Goal: Entertainment & Leisure: Consume media (video, audio)

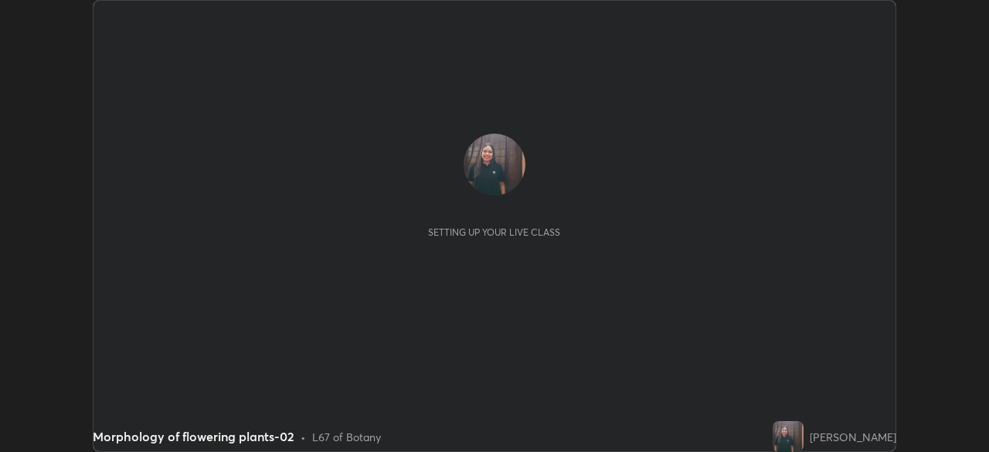
scroll to position [452, 989]
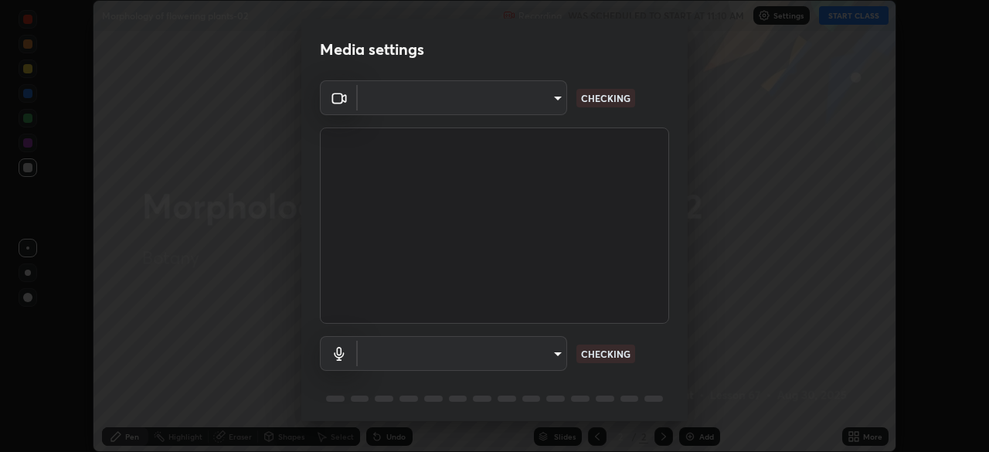
type input "55598c20c3627f74fde2fa62c56176c6afd958eb63f7086a397ce1464aa3371d"
type input "861658b58d042fad87b17363ecb42a7984753f583f5ec8986665d1372be9377d"
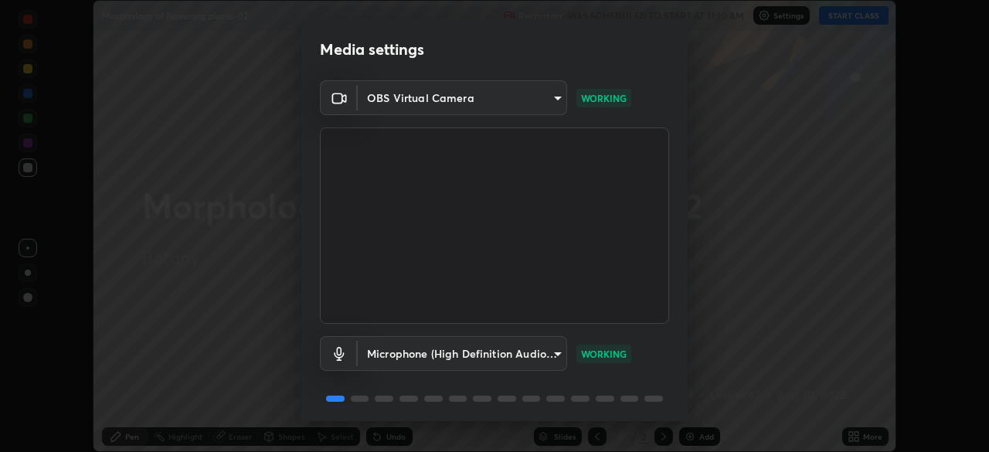
scroll to position [54, 0]
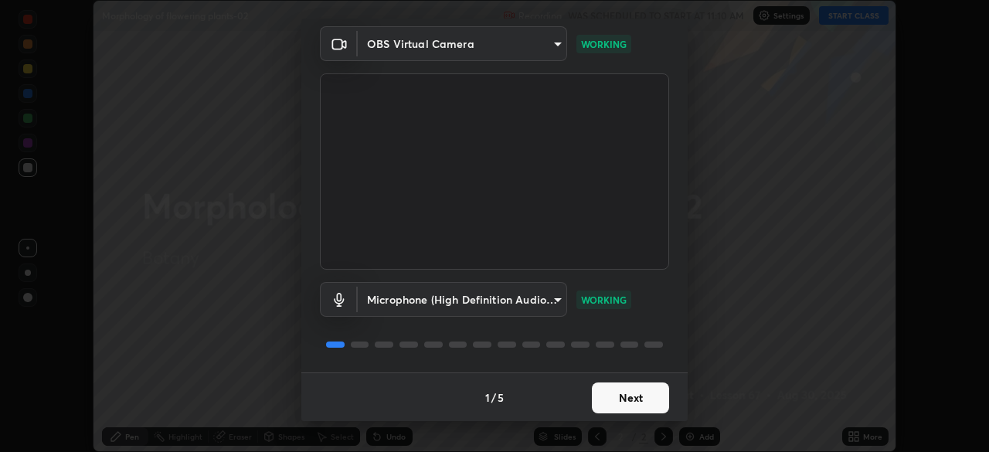
click at [619, 406] on button "Next" at bounding box center [630, 397] width 77 height 31
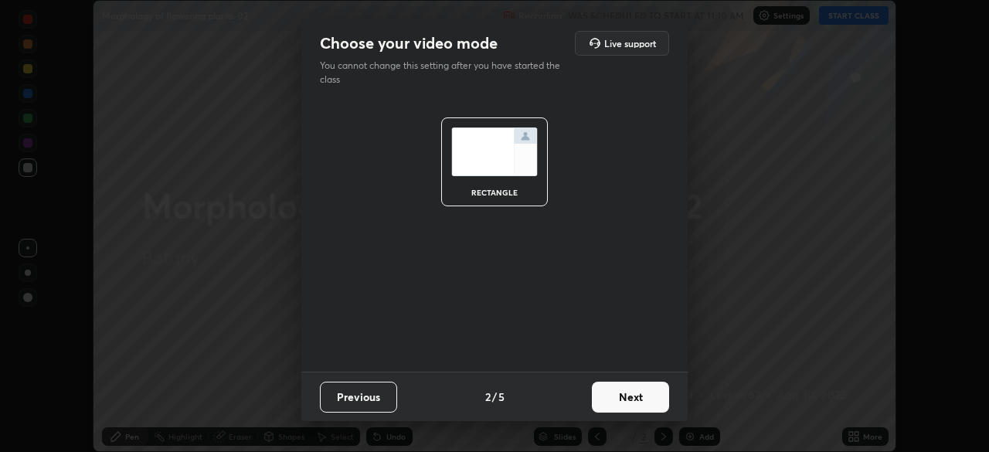
scroll to position [0, 0]
click at [616, 399] on button "Next" at bounding box center [630, 397] width 77 height 31
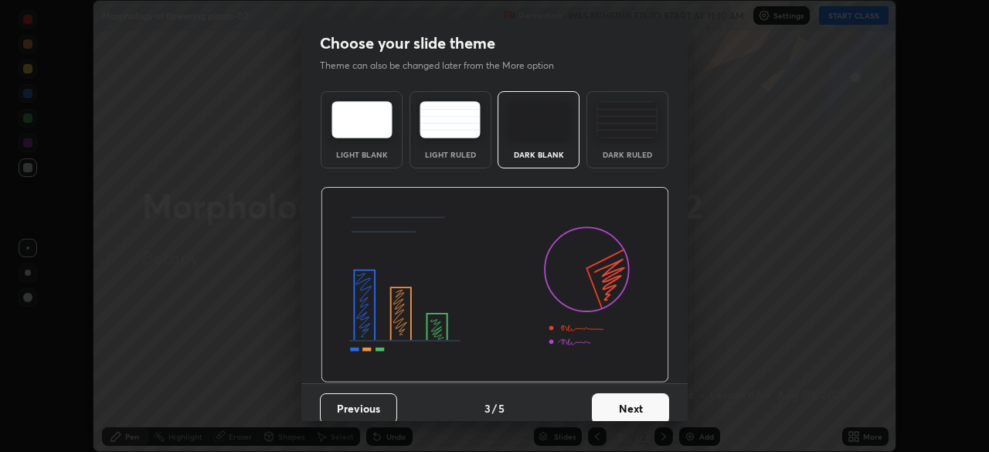
click at [619, 404] on button "Next" at bounding box center [630, 408] width 77 height 31
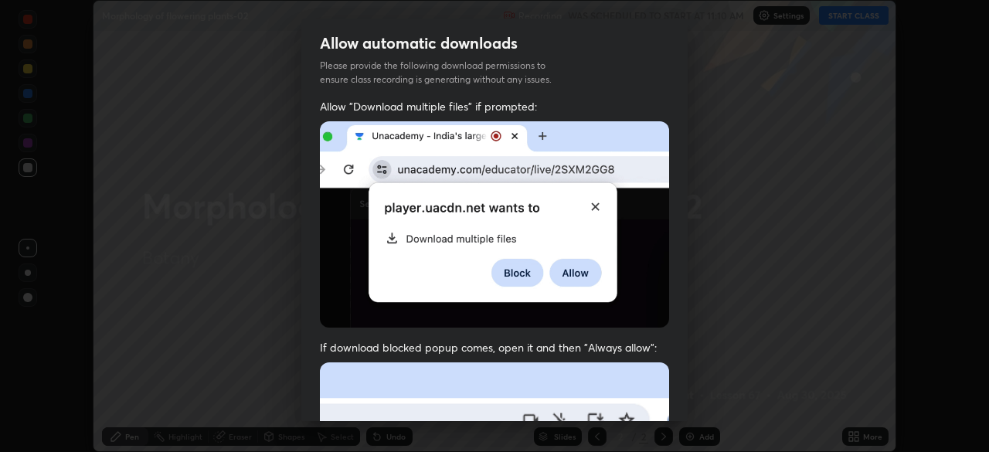
click at [625, 334] on div "Allow "Download multiple files" if prompted: If download blocked popup comes, o…" at bounding box center [494, 424] width 386 height 650
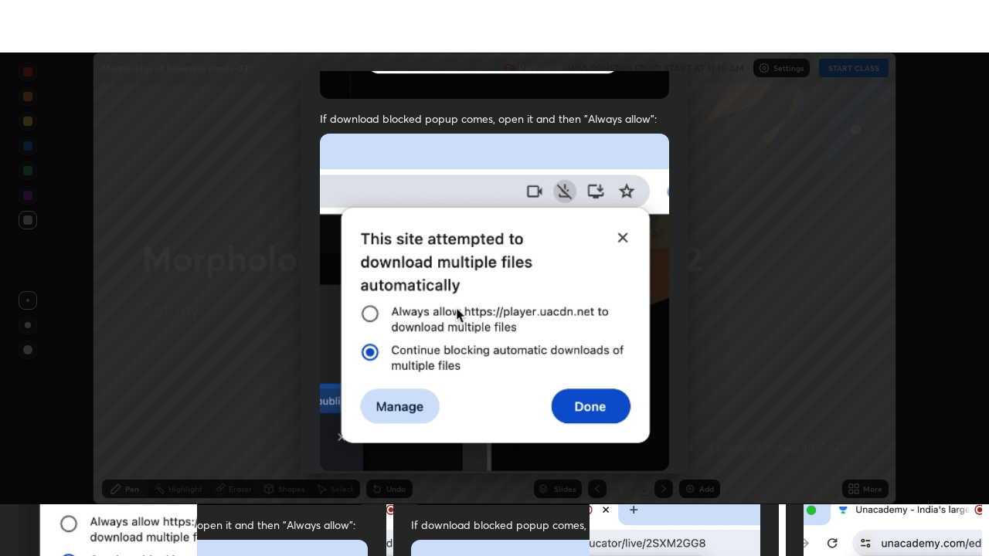
scroll to position [369, 0]
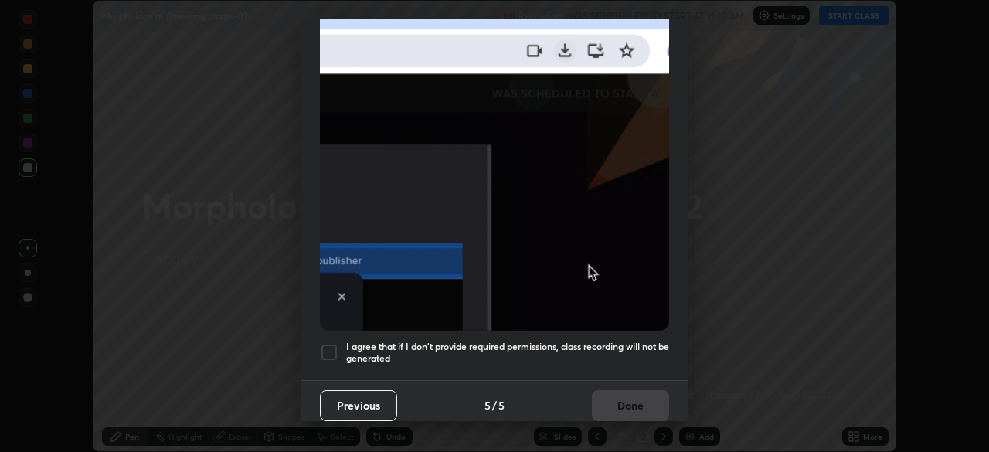
click at [325, 343] on div at bounding box center [329, 352] width 19 height 19
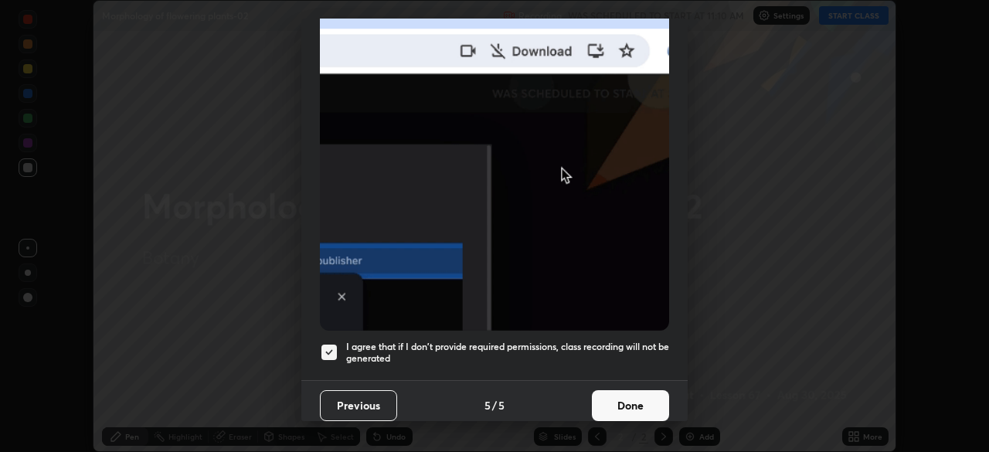
click at [623, 391] on button "Done" at bounding box center [630, 405] width 77 height 31
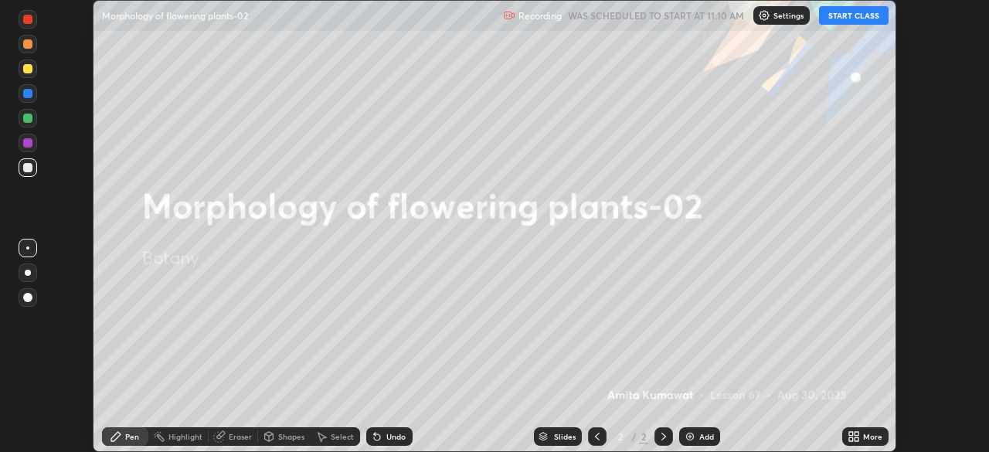
click at [844, 15] on button "START CLASS" at bounding box center [854, 15] width 70 height 19
click at [867, 431] on div "More" at bounding box center [865, 436] width 46 height 19
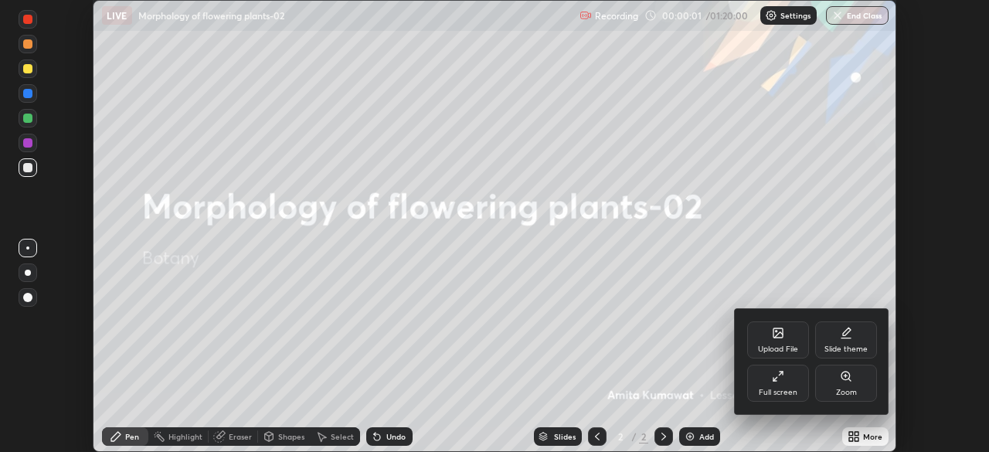
click at [785, 380] on div "Full screen" at bounding box center [778, 383] width 62 height 37
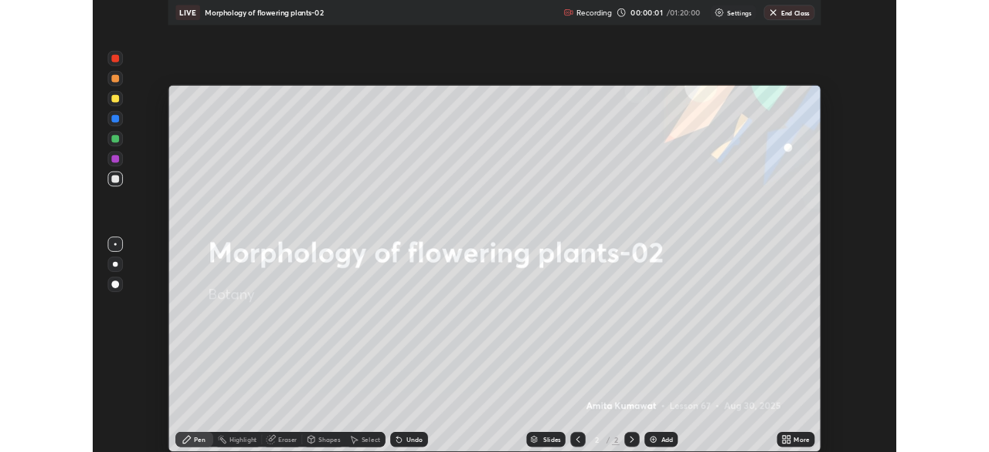
scroll to position [556, 989]
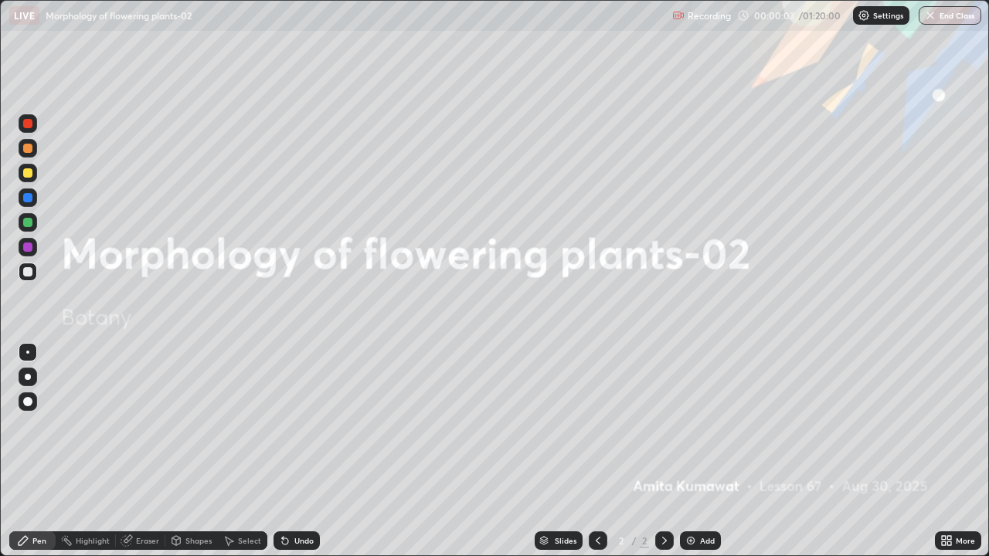
click at [686, 451] on img at bounding box center [690, 541] width 12 height 12
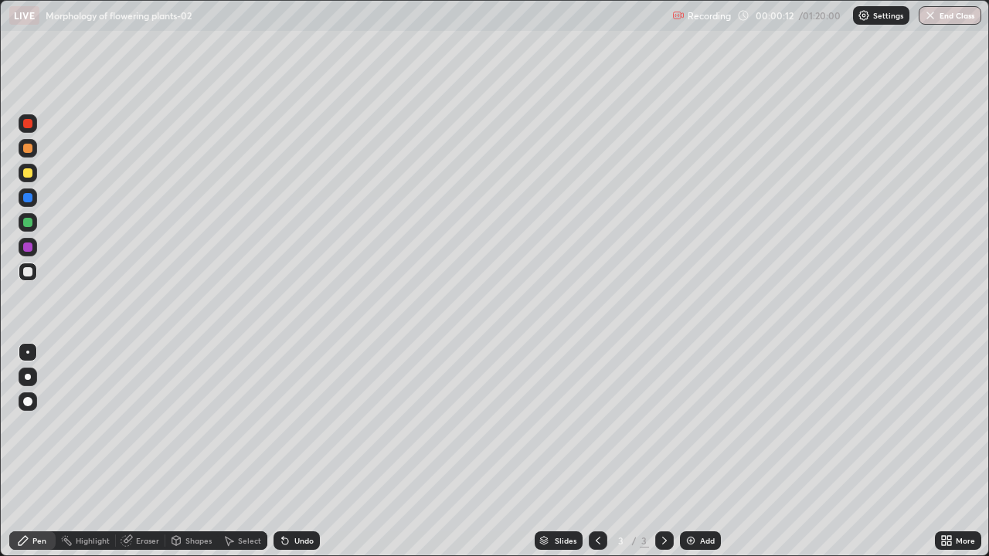
click at [28, 377] on div at bounding box center [28, 377] width 6 height 6
click at [28, 247] on div at bounding box center [27, 247] width 9 height 9
click at [24, 229] on div at bounding box center [28, 222] width 19 height 19
click at [28, 149] on div at bounding box center [27, 148] width 9 height 9
click at [949, 451] on icon at bounding box center [949, 543] width 4 height 4
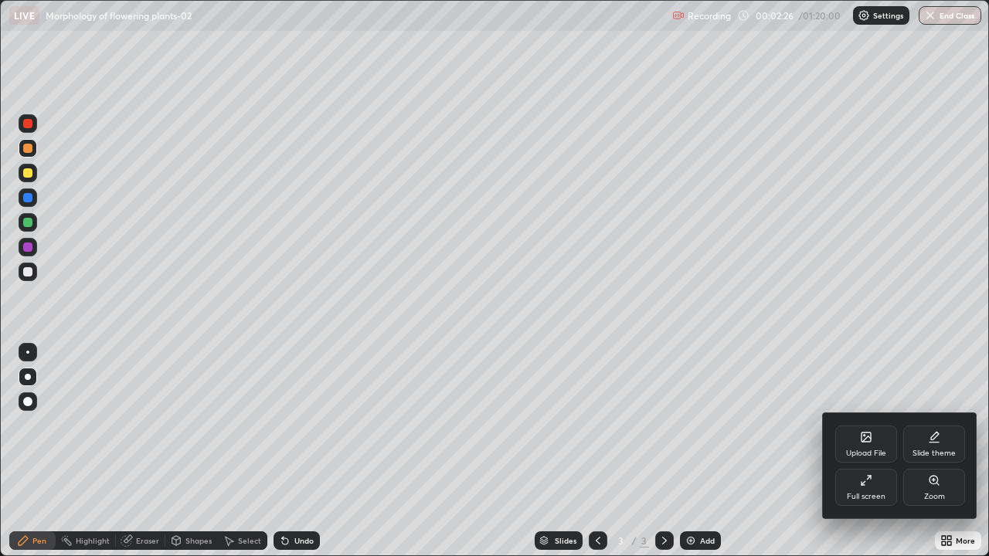
click at [871, 451] on div "Full screen" at bounding box center [866, 487] width 62 height 37
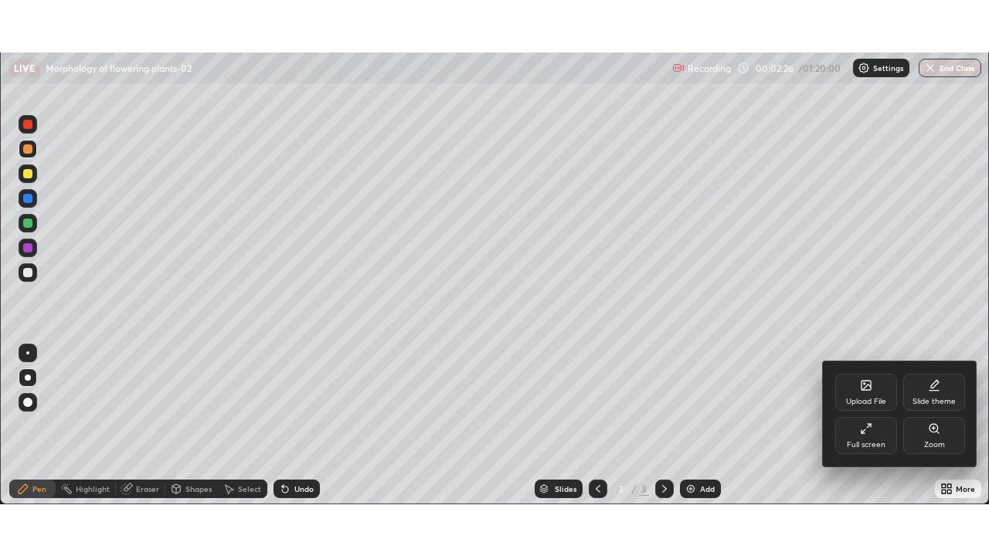
scroll to position [76790, 76254]
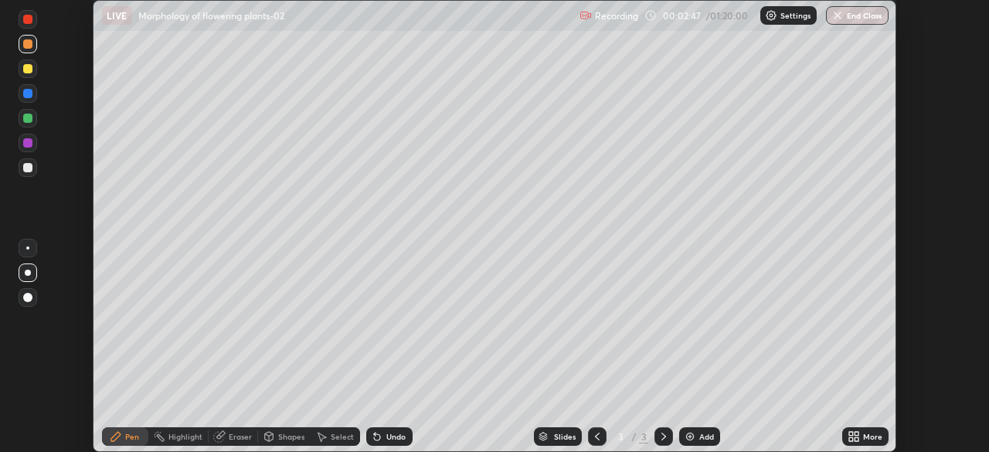
click at [856, 439] on icon at bounding box center [856, 439] width 4 height 4
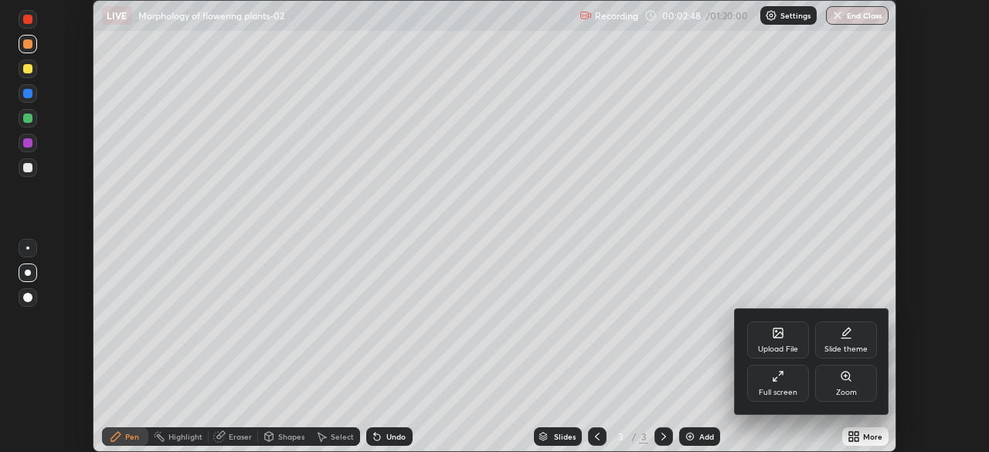
click at [788, 378] on div "Full screen" at bounding box center [778, 383] width 62 height 37
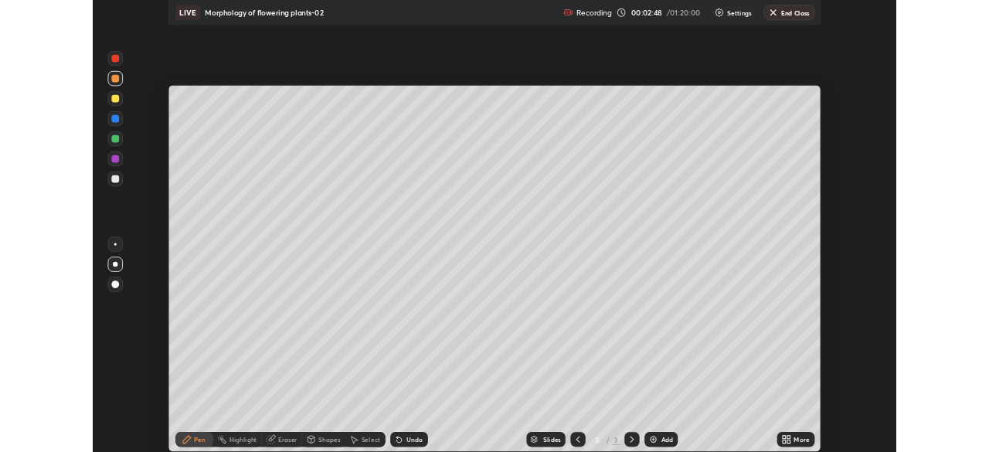
scroll to position [556, 989]
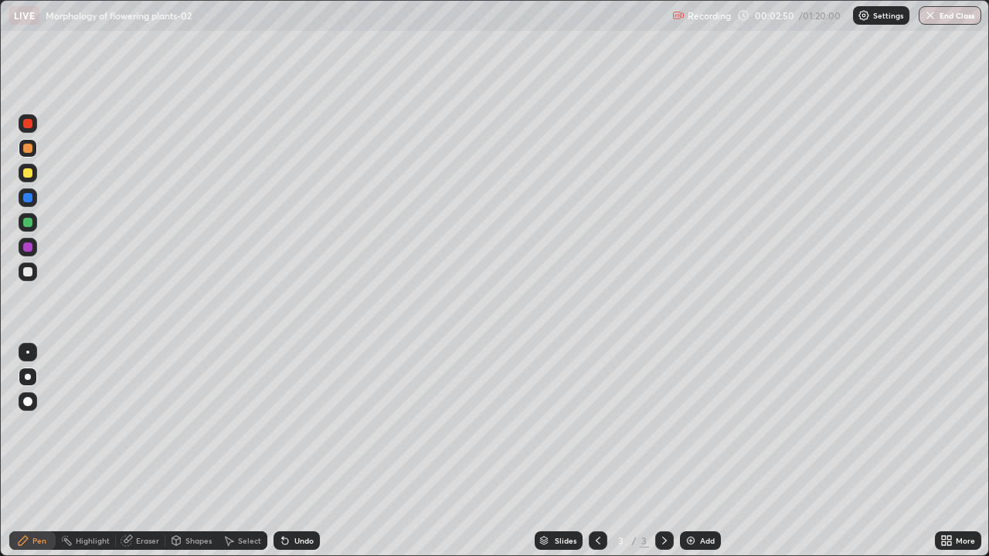
click at [29, 226] on div at bounding box center [27, 222] width 9 height 9
click at [27, 196] on div at bounding box center [27, 197] width 9 height 9
click at [28, 151] on div at bounding box center [27, 148] width 9 height 9
click at [34, 271] on div at bounding box center [28, 272] width 19 height 19
click at [314, 451] on div "Undo" at bounding box center [296, 540] width 46 height 19
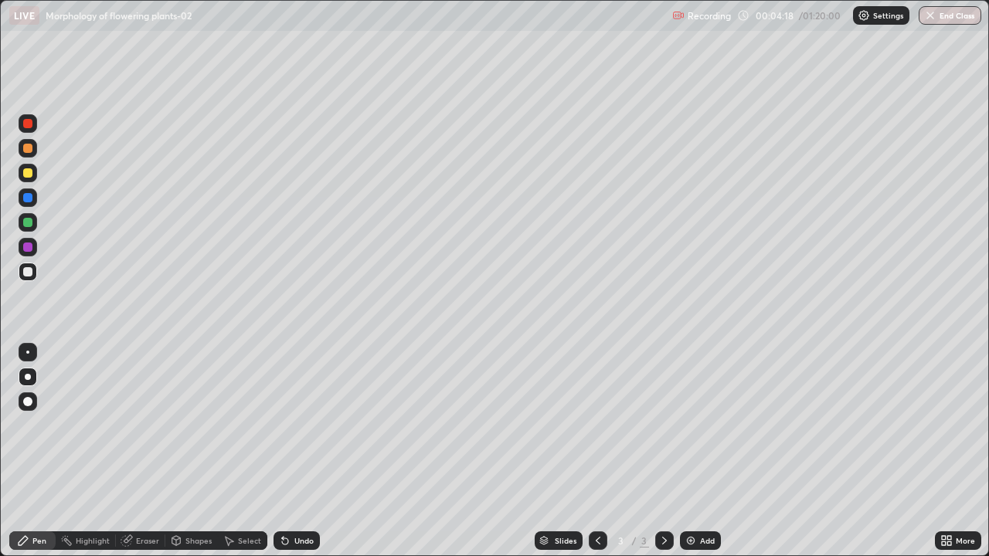
click at [314, 451] on div "Undo" at bounding box center [296, 540] width 46 height 19
click at [692, 451] on img at bounding box center [690, 541] width 12 height 12
click at [29, 249] on div at bounding box center [27, 247] width 9 height 9
click at [26, 223] on div at bounding box center [27, 222] width 9 height 9
click at [31, 148] on div at bounding box center [27, 148] width 9 height 9
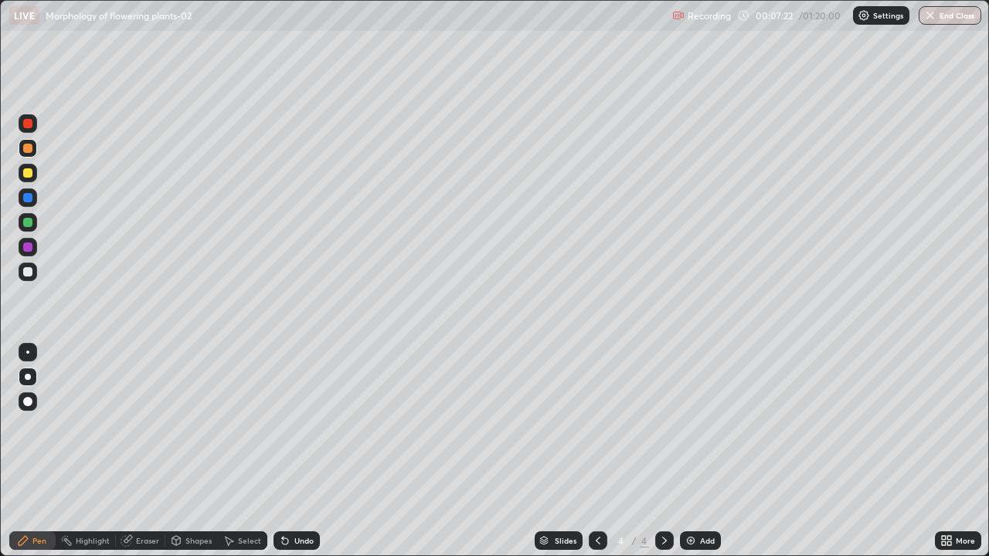
click at [25, 224] on div at bounding box center [27, 222] width 9 height 9
click at [29, 269] on div at bounding box center [27, 271] width 9 height 9
click at [28, 196] on div at bounding box center [27, 197] width 9 height 9
click at [307, 451] on div "Undo" at bounding box center [303, 541] width 19 height 8
click at [302, 451] on div "Undo" at bounding box center [303, 541] width 19 height 8
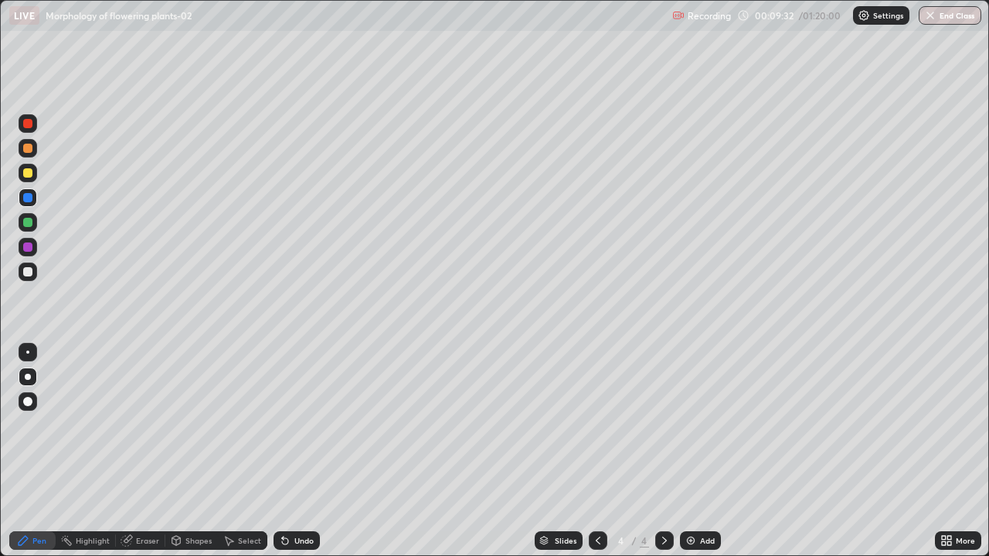
click at [27, 246] on div at bounding box center [27, 247] width 9 height 9
click at [29, 271] on div at bounding box center [27, 271] width 9 height 9
click at [297, 451] on div "Undo" at bounding box center [303, 541] width 19 height 8
click at [308, 451] on div "Undo" at bounding box center [296, 540] width 46 height 19
click at [690, 451] on img at bounding box center [690, 541] width 12 height 12
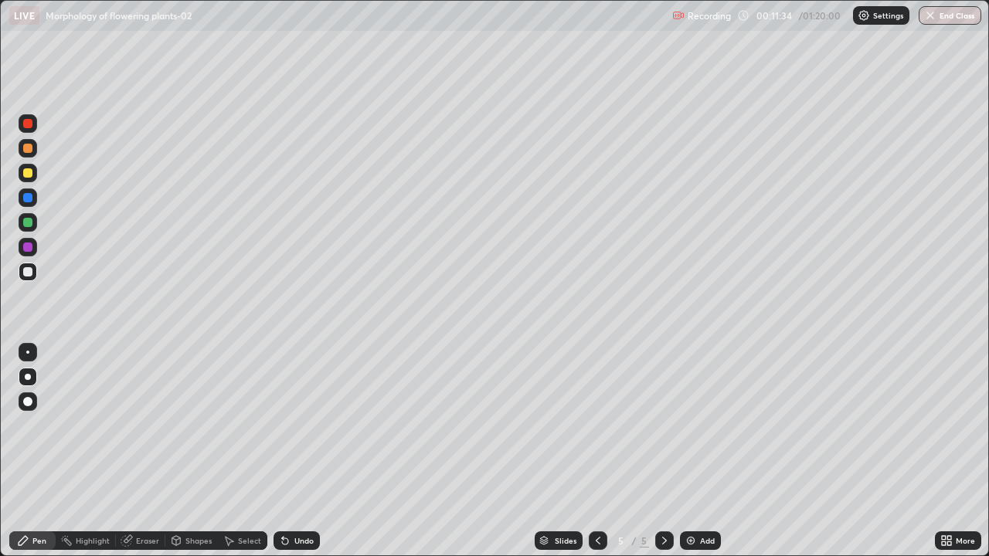
click at [942, 451] on icon at bounding box center [944, 538] width 4 height 4
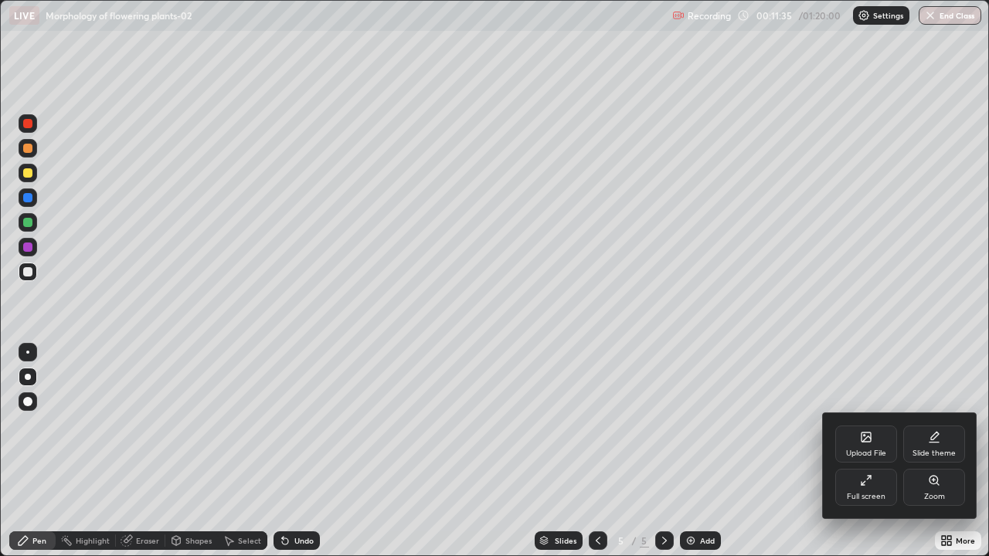
click at [867, 451] on icon at bounding box center [866, 480] width 12 height 12
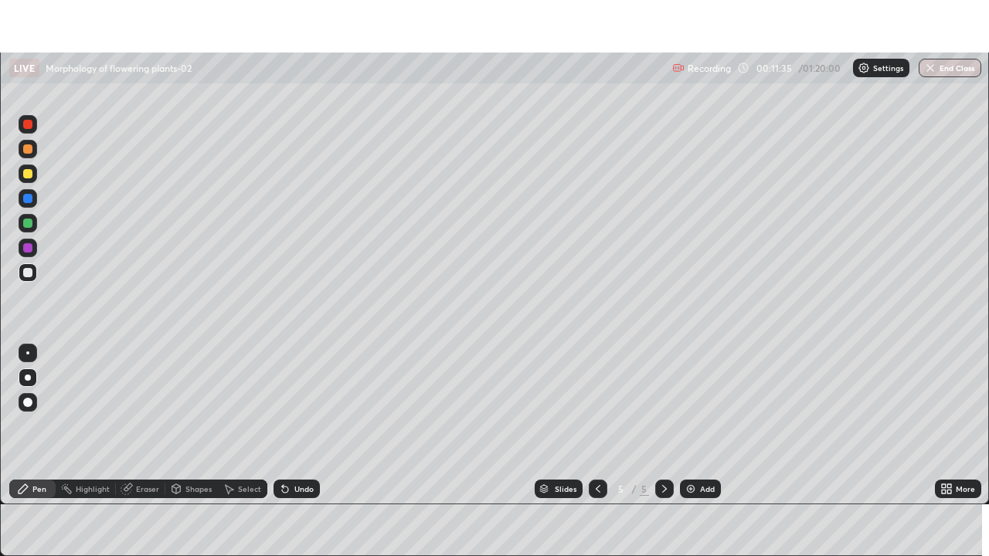
scroll to position [76790, 76254]
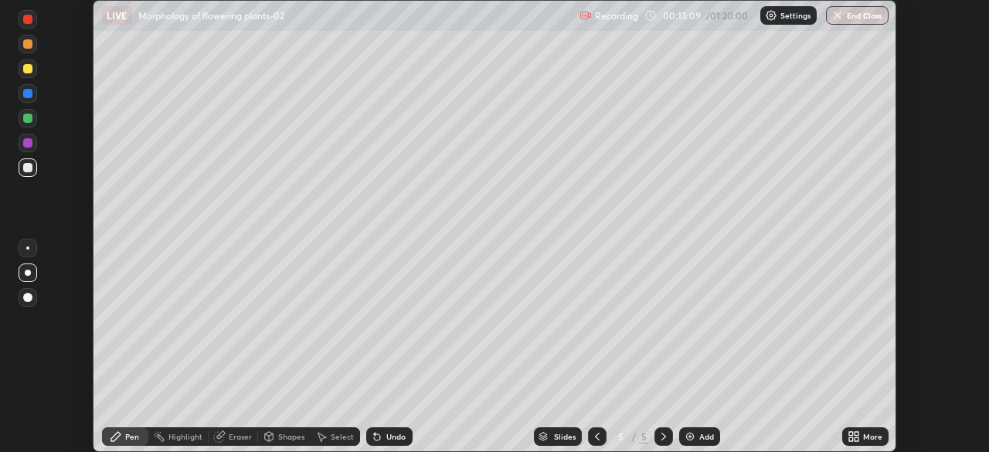
click at [850, 433] on icon at bounding box center [851, 434] width 4 height 4
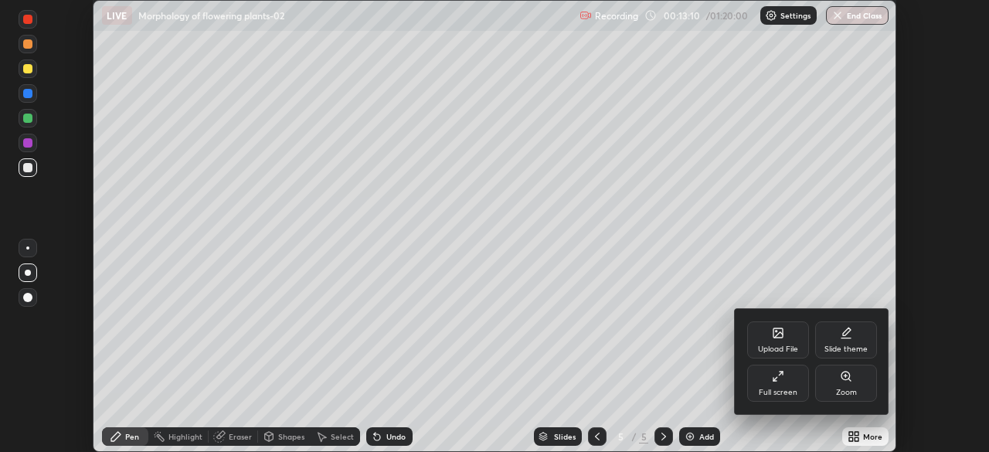
click at [779, 383] on div "Full screen" at bounding box center [778, 383] width 62 height 37
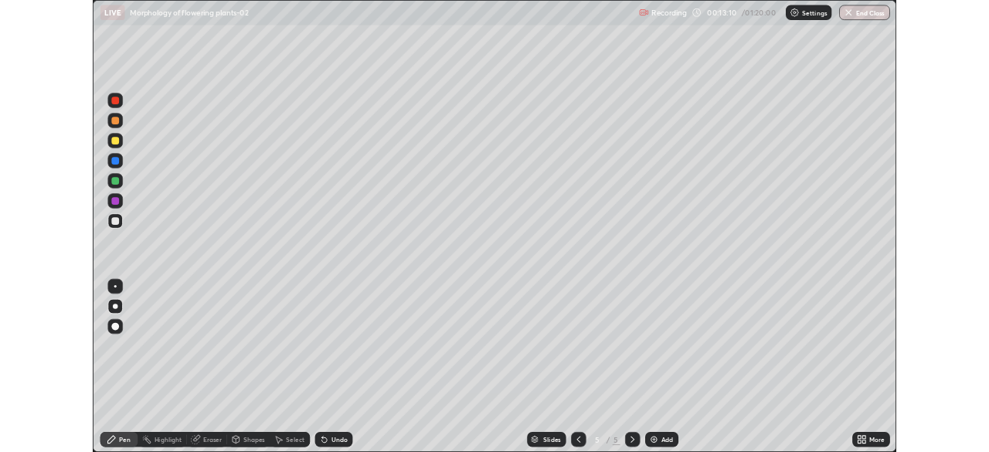
scroll to position [556, 989]
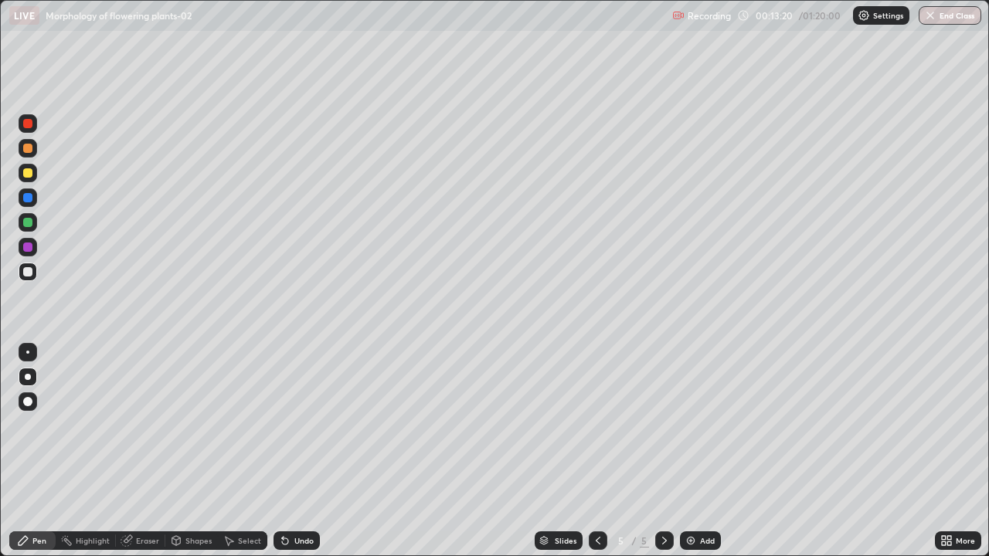
click at [19, 249] on div at bounding box center [28, 247] width 19 height 19
click at [27, 151] on div at bounding box center [27, 148] width 9 height 9
click at [28, 225] on div at bounding box center [27, 222] width 9 height 9
click at [28, 399] on div at bounding box center [27, 401] width 9 height 9
click at [25, 371] on div at bounding box center [28, 377] width 19 height 19
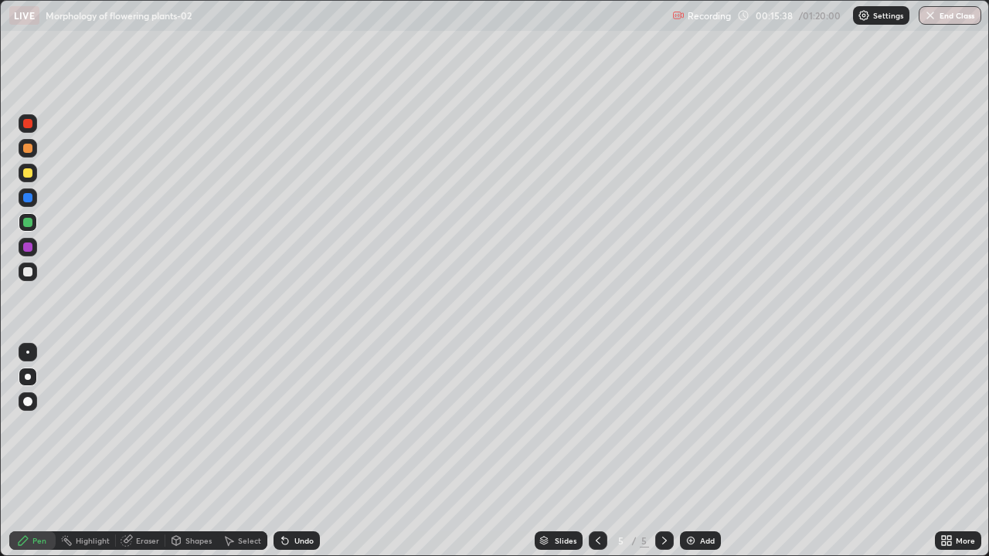
click at [26, 345] on div at bounding box center [28, 352] width 19 height 19
click at [31, 199] on div at bounding box center [27, 197] width 9 height 9
click at [29, 222] on div at bounding box center [27, 222] width 9 height 9
click at [28, 377] on div at bounding box center [28, 377] width 6 height 6
click at [304, 451] on div "Undo" at bounding box center [303, 541] width 19 height 8
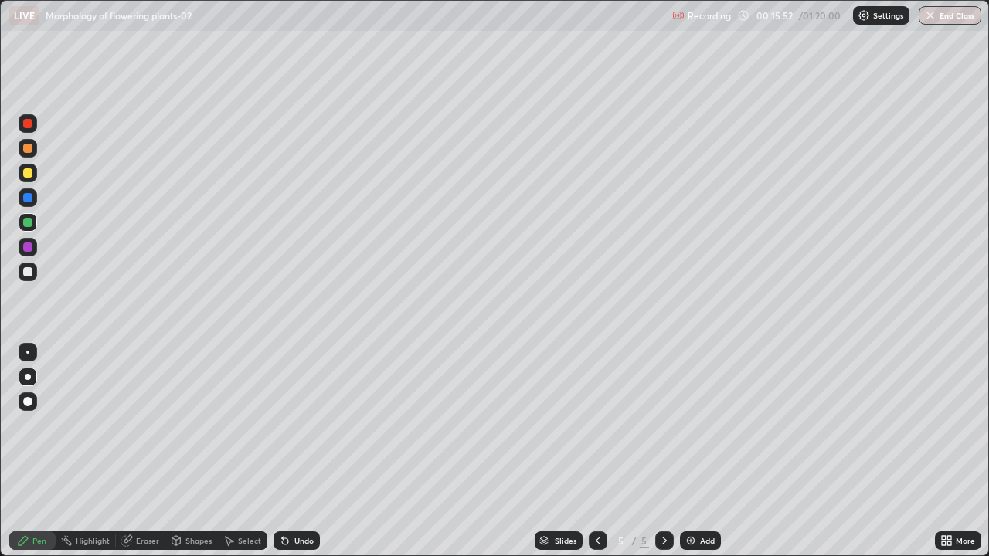
click at [25, 247] on div at bounding box center [27, 247] width 9 height 9
click at [35, 131] on div at bounding box center [28, 123] width 19 height 25
click at [28, 195] on div at bounding box center [27, 197] width 9 height 9
click at [28, 123] on div at bounding box center [27, 123] width 9 height 9
click at [26, 272] on div at bounding box center [27, 271] width 9 height 9
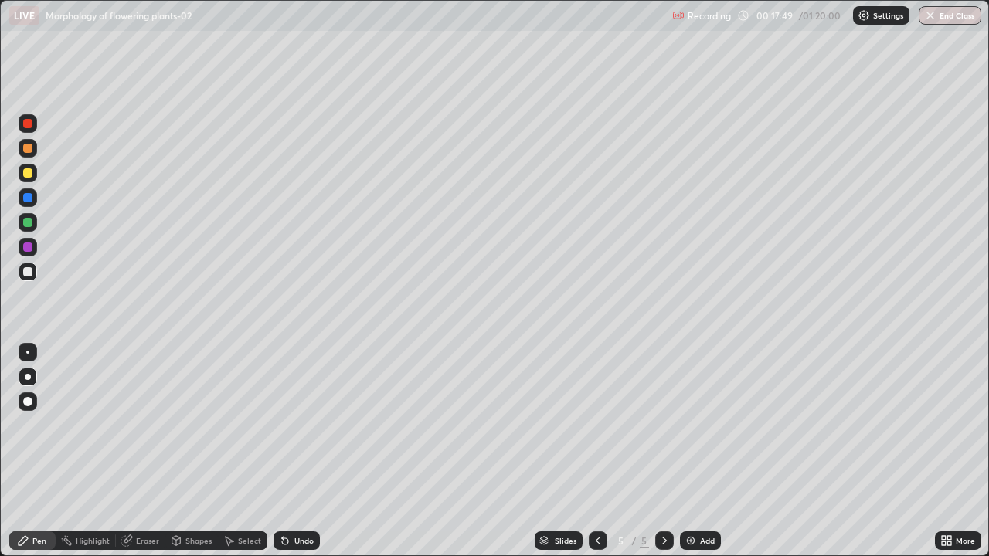
click at [28, 352] on div at bounding box center [27, 352] width 3 height 3
click at [25, 125] on div at bounding box center [27, 123] width 9 height 9
click at [175, 451] on icon at bounding box center [176, 539] width 8 height 2
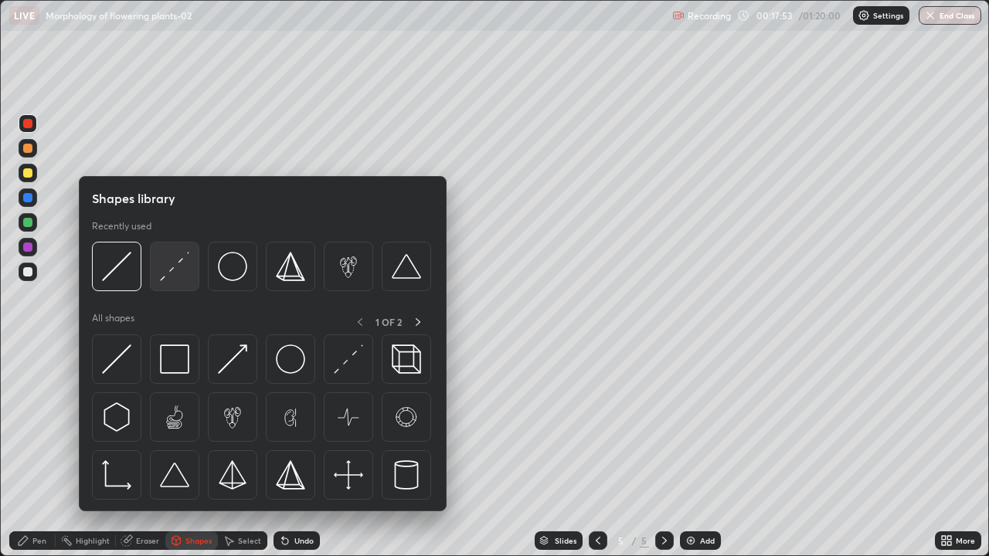
click at [170, 273] on img at bounding box center [174, 266] width 29 height 29
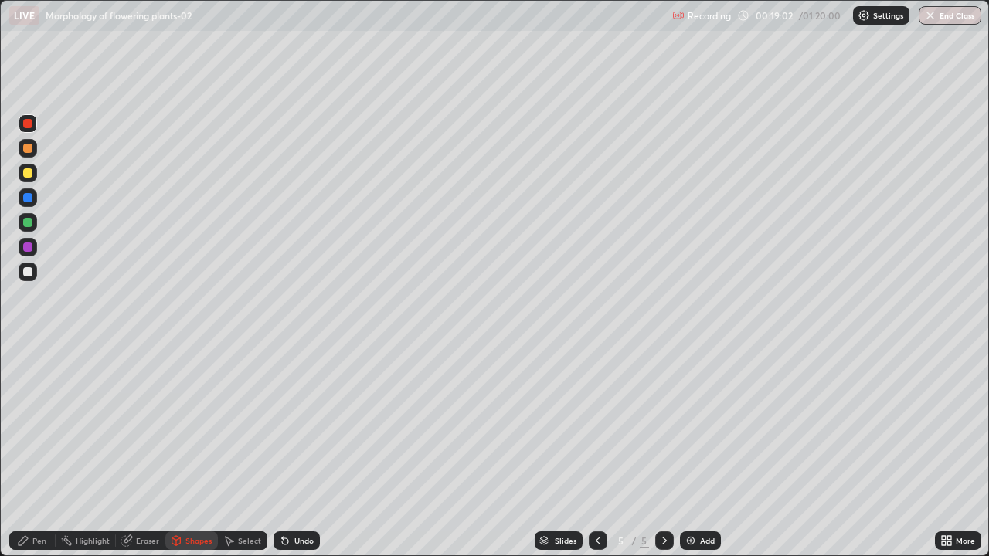
click at [28, 451] on icon at bounding box center [23, 541] width 12 height 12
click at [29, 148] on div at bounding box center [27, 148] width 9 height 9
click at [33, 131] on div at bounding box center [28, 123] width 19 height 19
click at [25, 201] on div at bounding box center [27, 197] width 9 height 9
click at [28, 374] on div at bounding box center [28, 377] width 6 height 6
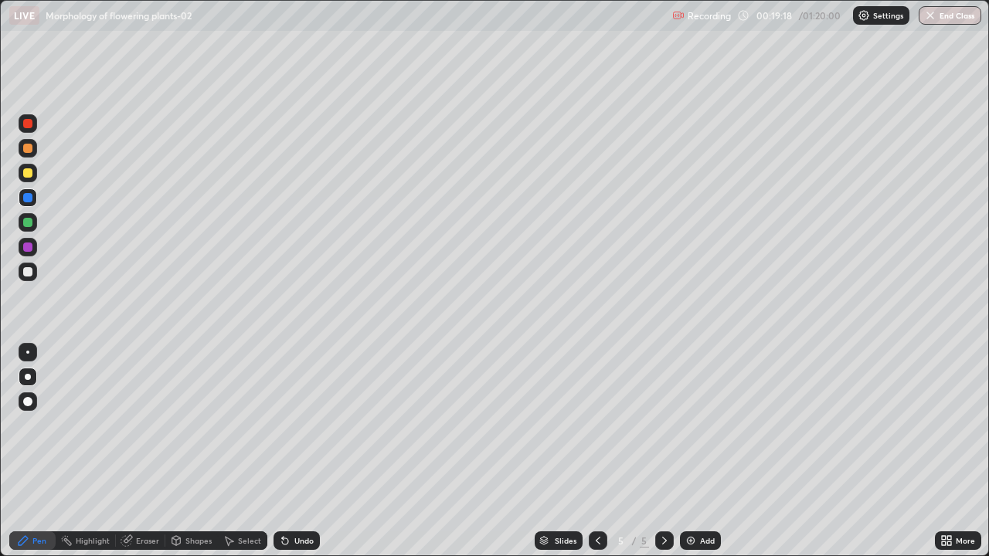
click at [29, 246] on div at bounding box center [27, 247] width 9 height 9
click at [589, 451] on div at bounding box center [598, 540] width 19 height 19
click at [664, 451] on icon at bounding box center [664, 541] width 5 height 8
click at [596, 451] on icon at bounding box center [598, 541] width 12 height 12
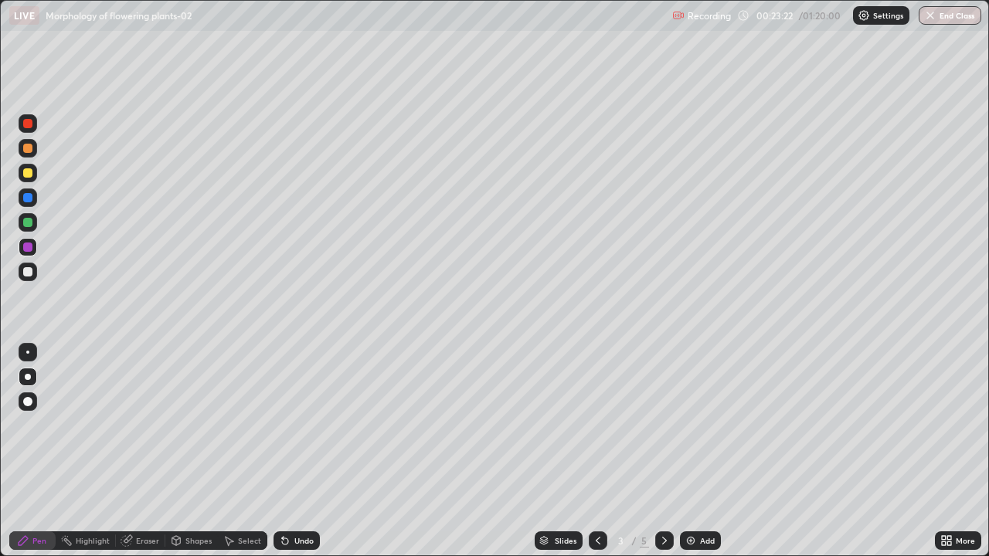
click at [662, 451] on icon at bounding box center [664, 541] width 12 height 12
click at [661, 451] on icon at bounding box center [664, 541] width 12 height 12
click at [28, 149] on div at bounding box center [27, 148] width 9 height 9
click at [32, 273] on div at bounding box center [27, 271] width 9 height 9
click at [25, 246] on div at bounding box center [27, 247] width 9 height 9
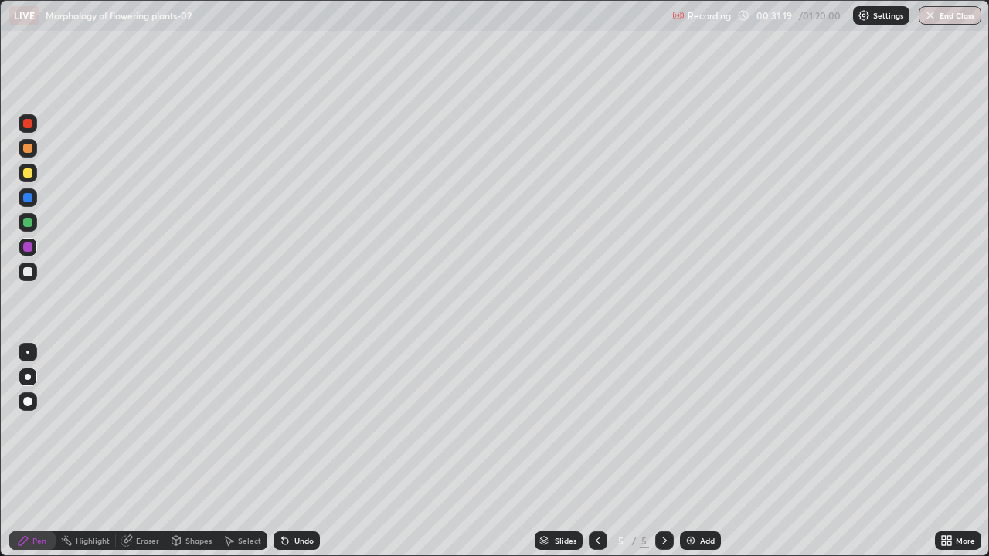
click at [31, 222] on div at bounding box center [27, 222] width 9 height 9
click at [952, 451] on icon at bounding box center [946, 541] width 12 height 12
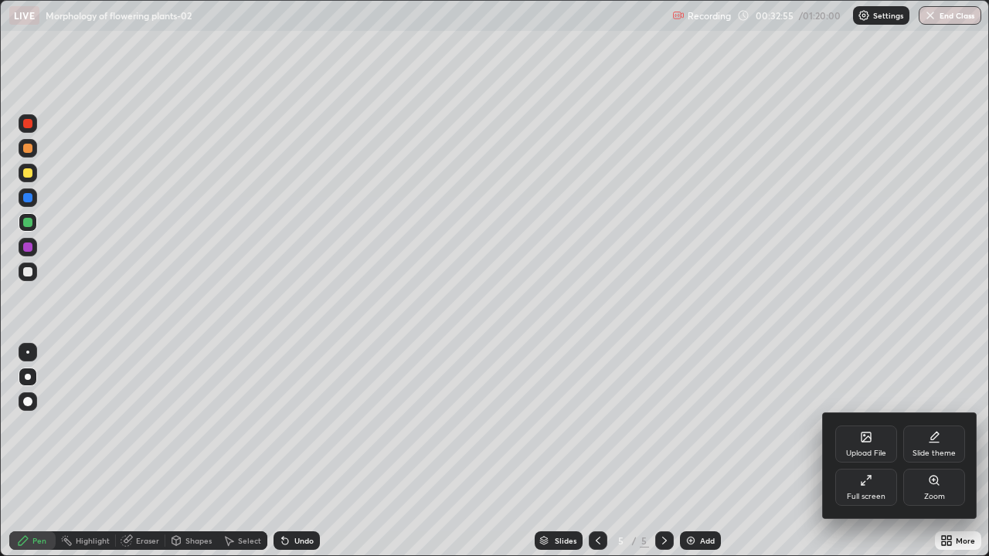
click at [863, 451] on icon at bounding box center [866, 480] width 12 height 12
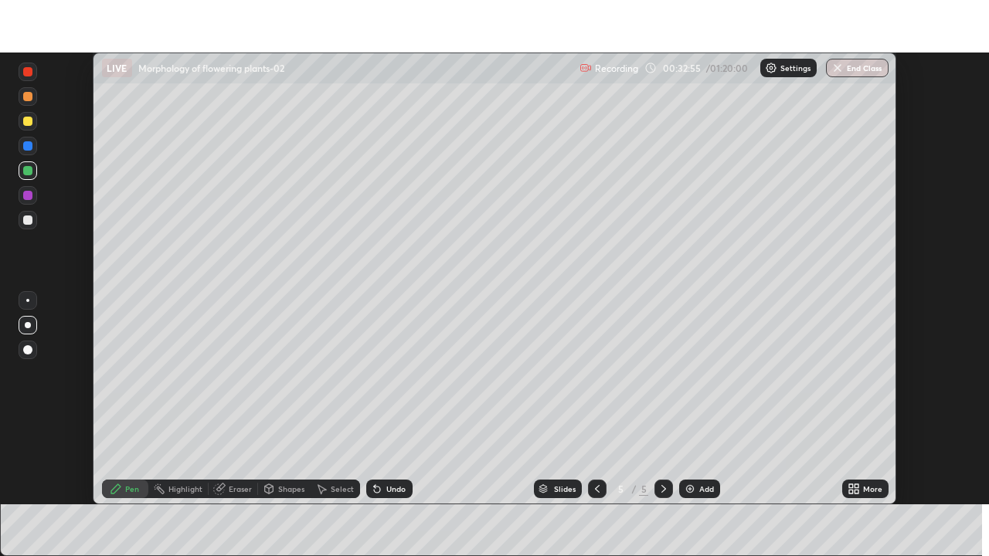
scroll to position [76790, 76254]
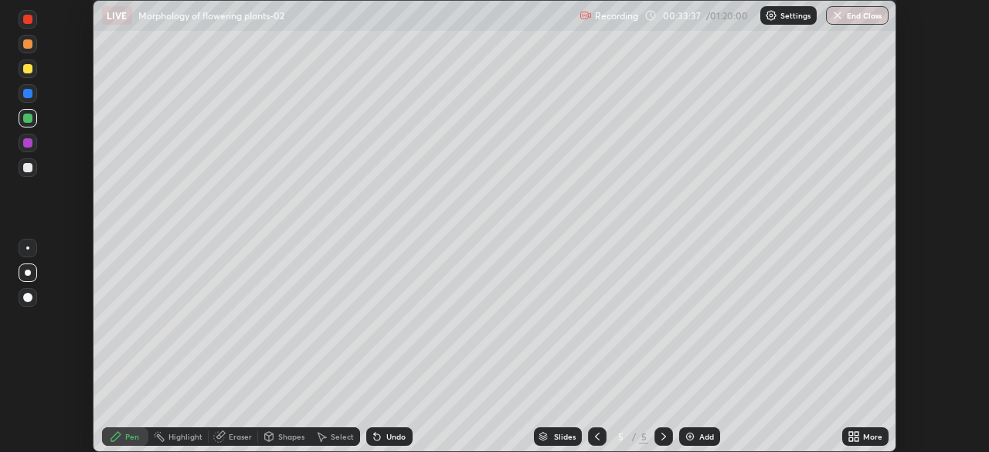
click at [850, 439] on icon at bounding box center [851, 439] width 4 height 4
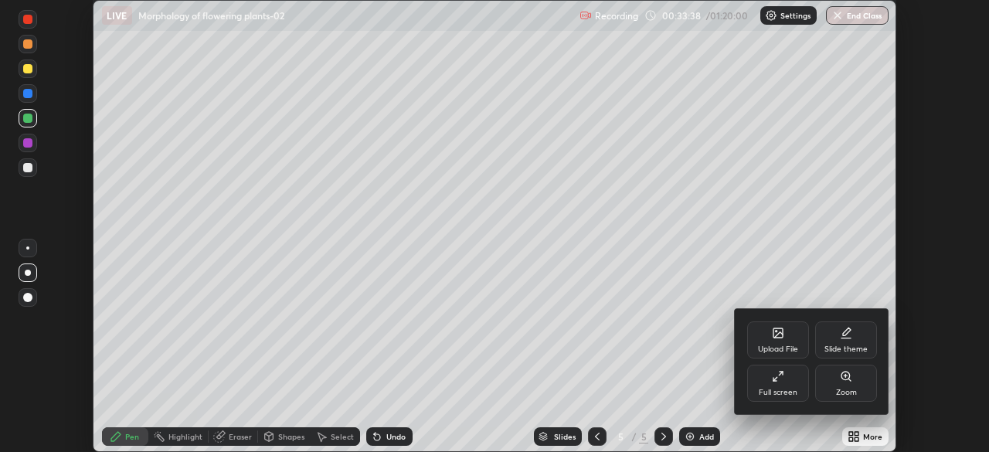
click at [775, 385] on div "Full screen" at bounding box center [778, 383] width 62 height 37
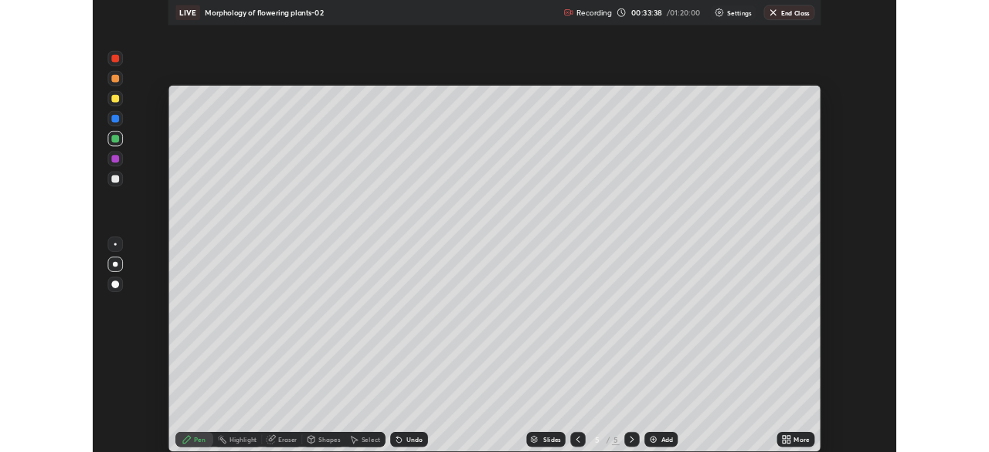
scroll to position [556, 989]
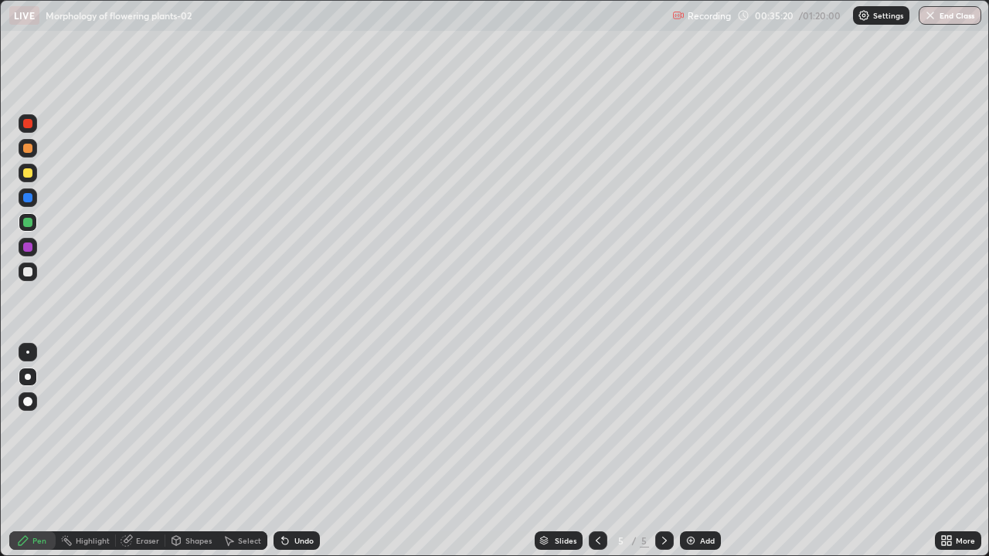
click at [27, 270] on div at bounding box center [27, 271] width 9 height 9
click at [286, 451] on icon at bounding box center [285, 541] width 6 height 6
click at [685, 451] on img at bounding box center [690, 541] width 12 height 12
click at [28, 272] on div at bounding box center [27, 271] width 9 height 9
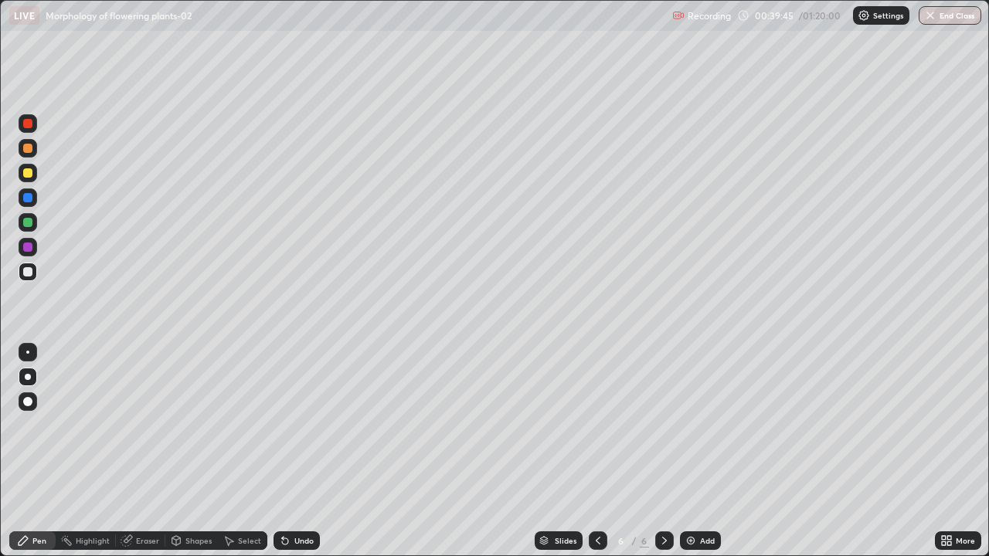
click at [29, 150] on div at bounding box center [27, 148] width 9 height 9
click at [29, 409] on div at bounding box center [28, 401] width 19 height 19
click at [90, 451] on div "Highlight" at bounding box center [93, 541] width 34 height 8
click at [31, 451] on icon at bounding box center [28, 488] width 8 height 8
click at [32, 451] on div "Pen" at bounding box center [39, 541] width 14 height 8
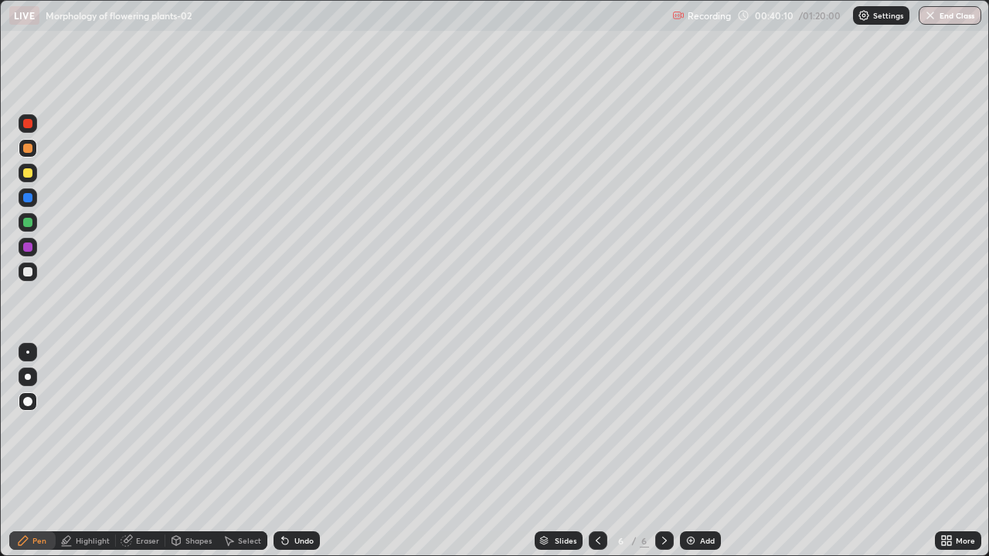
click at [28, 226] on div at bounding box center [27, 222] width 9 height 9
click at [26, 375] on div at bounding box center [28, 377] width 6 height 6
click at [28, 272] on div at bounding box center [27, 271] width 9 height 9
click at [662, 451] on icon at bounding box center [664, 541] width 12 height 12
click at [687, 451] on div "Add" at bounding box center [700, 540] width 41 height 19
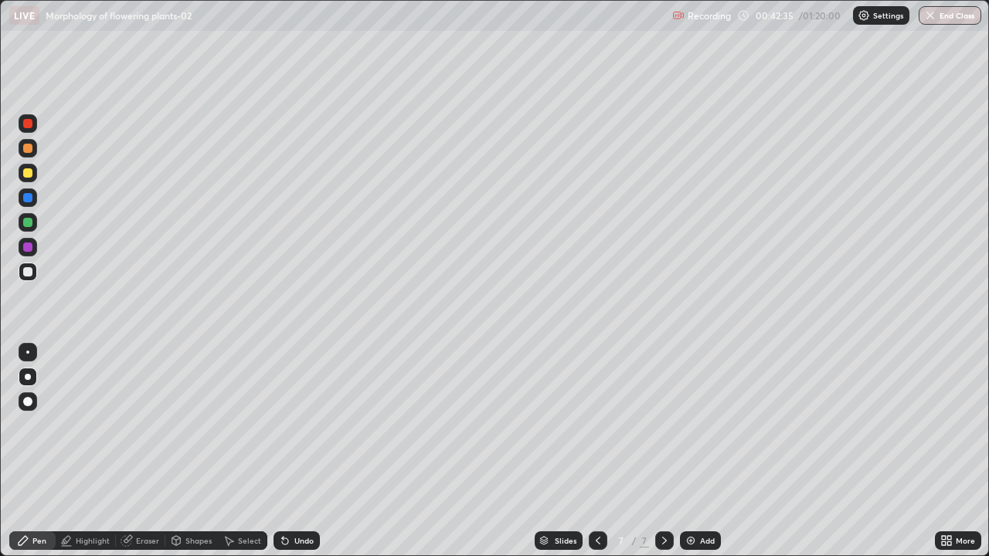
click at [596, 451] on icon at bounding box center [598, 541] width 12 height 12
click at [589, 451] on div at bounding box center [598, 540] width 19 height 31
click at [593, 451] on icon at bounding box center [598, 541] width 12 height 12
click at [663, 451] on icon at bounding box center [664, 541] width 12 height 12
click at [664, 451] on icon at bounding box center [664, 541] width 5 height 8
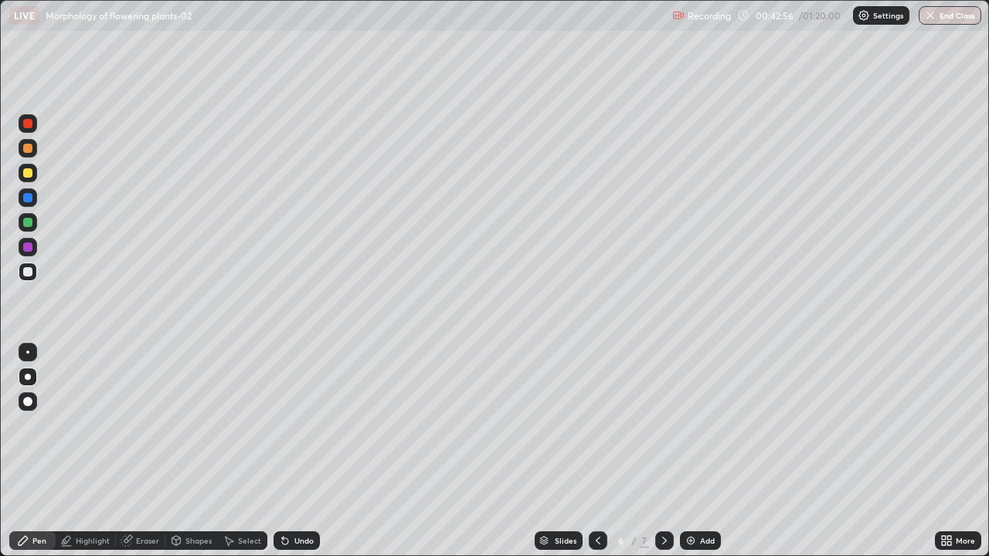
click at [664, 451] on icon at bounding box center [664, 541] width 5 height 8
click at [29, 222] on div at bounding box center [27, 222] width 9 height 9
click at [28, 403] on div at bounding box center [27, 401] width 9 height 9
click at [28, 375] on div at bounding box center [28, 377] width 6 height 6
click at [28, 352] on div at bounding box center [27, 352] width 3 height 3
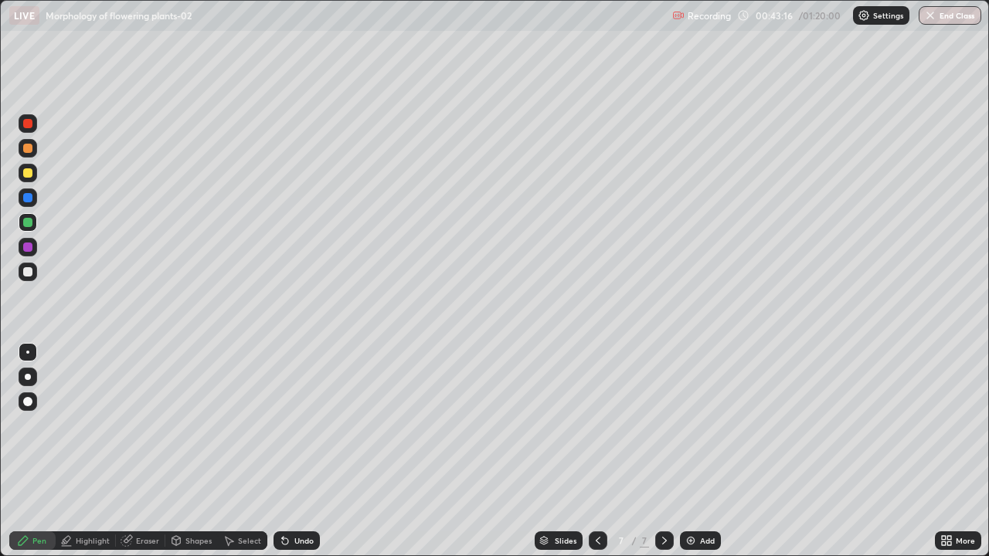
click at [32, 255] on div at bounding box center [28, 247] width 19 height 19
click at [29, 377] on div at bounding box center [28, 377] width 6 height 6
click at [31, 392] on div at bounding box center [28, 401] width 19 height 19
click at [32, 226] on div at bounding box center [28, 222] width 19 height 19
click at [36, 245] on div at bounding box center [28, 247] width 19 height 19
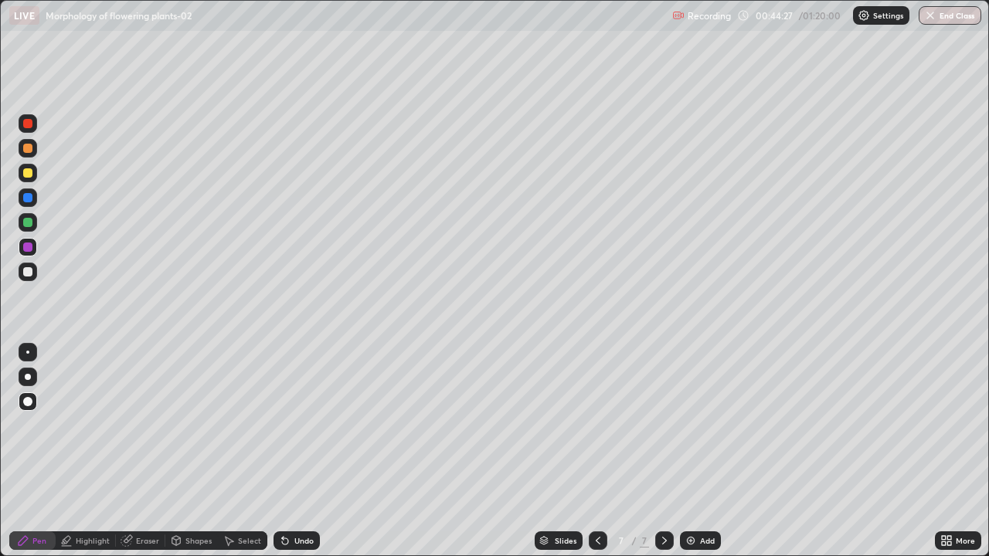
click at [27, 352] on div at bounding box center [27, 352] width 3 height 3
click at [22, 377] on div at bounding box center [28, 377] width 19 height 19
click at [28, 222] on div at bounding box center [27, 222] width 9 height 9
click at [26, 175] on div at bounding box center [27, 172] width 9 height 9
click at [317, 451] on div "Undo" at bounding box center [296, 540] width 46 height 19
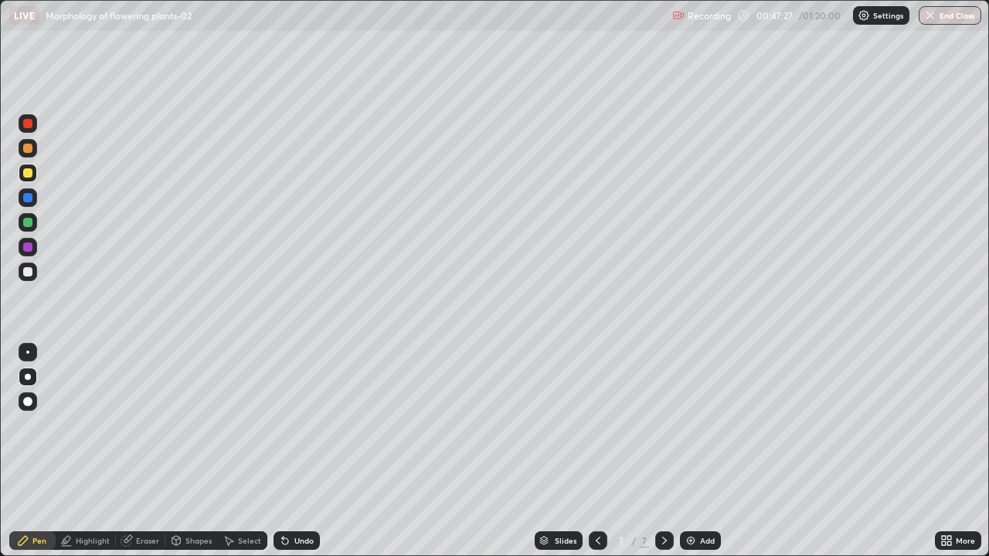
click at [317, 451] on div "Undo" at bounding box center [296, 540] width 46 height 19
click at [316, 451] on div "Undo" at bounding box center [296, 540] width 46 height 19
click at [317, 451] on div "Undo" at bounding box center [296, 540] width 46 height 19
click at [315, 451] on div "Undo" at bounding box center [296, 540] width 46 height 19
click at [317, 451] on div "Undo" at bounding box center [296, 540] width 46 height 19
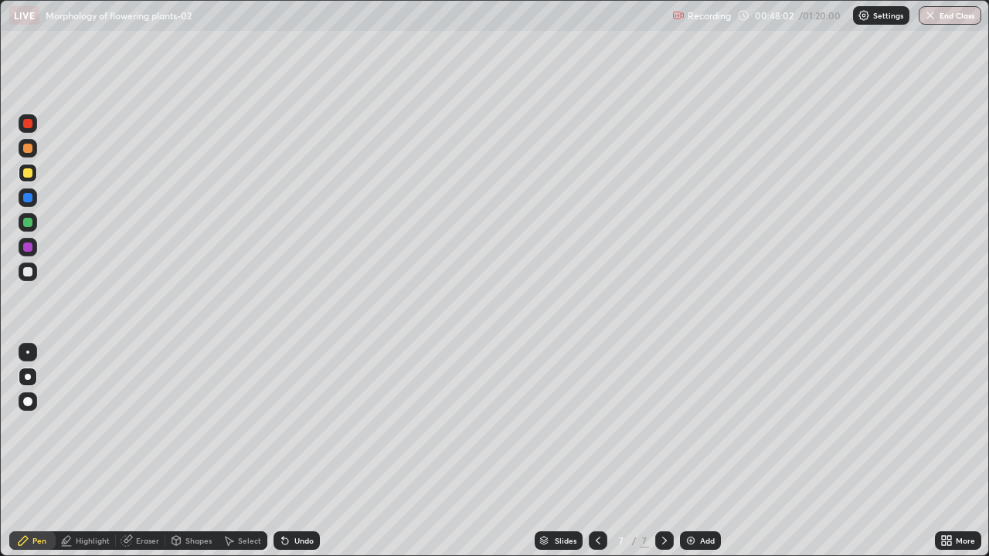
click at [26, 225] on div at bounding box center [27, 222] width 9 height 9
click at [687, 451] on img at bounding box center [690, 541] width 12 height 12
click at [22, 400] on div at bounding box center [28, 401] width 19 height 19
click at [30, 224] on div at bounding box center [27, 222] width 9 height 9
click at [29, 246] on div at bounding box center [27, 247] width 9 height 9
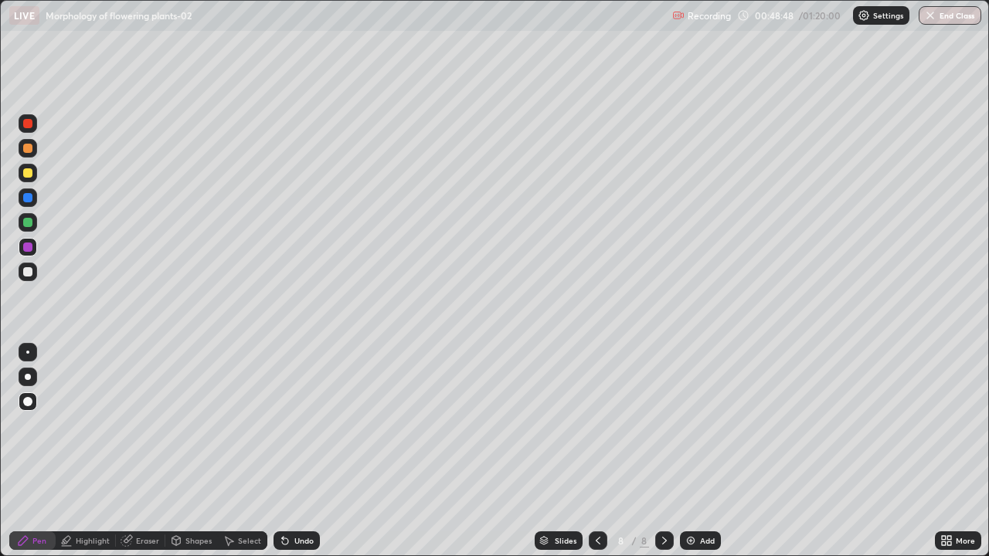
click at [28, 378] on div at bounding box center [28, 377] width 6 height 6
click at [28, 352] on div at bounding box center [27, 352] width 3 height 3
click at [28, 377] on div at bounding box center [28, 377] width 6 height 6
click at [23, 272] on div at bounding box center [27, 271] width 9 height 9
click at [29, 222] on div at bounding box center [27, 222] width 9 height 9
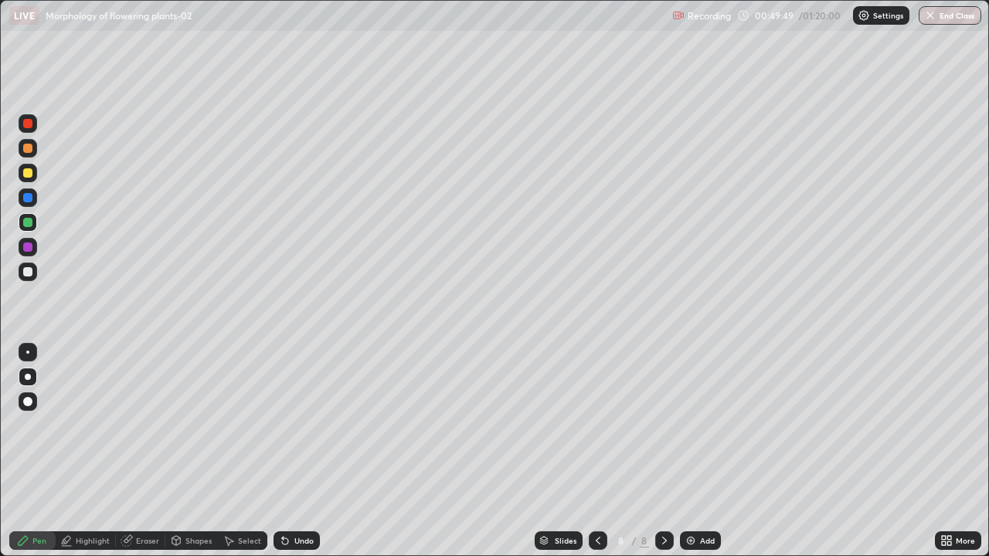
click at [36, 392] on div at bounding box center [28, 401] width 19 height 25
click at [32, 380] on div at bounding box center [28, 377] width 19 height 19
click at [28, 352] on div at bounding box center [27, 352] width 3 height 3
click at [31, 251] on div at bounding box center [28, 247] width 19 height 19
click at [28, 377] on div at bounding box center [28, 377] width 6 height 6
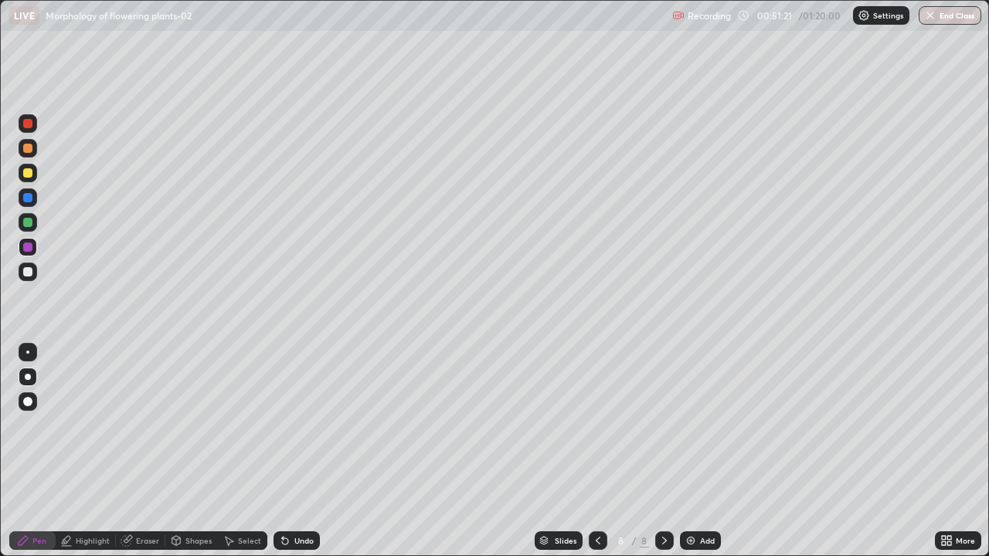
click at [312, 451] on div "Undo" at bounding box center [296, 540] width 46 height 19
click at [316, 451] on div "Undo" at bounding box center [296, 540] width 46 height 19
click at [317, 451] on div "Undo" at bounding box center [296, 540] width 46 height 19
click at [314, 451] on div "Undo" at bounding box center [296, 540] width 46 height 19
click at [592, 451] on icon at bounding box center [598, 541] width 12 height 12
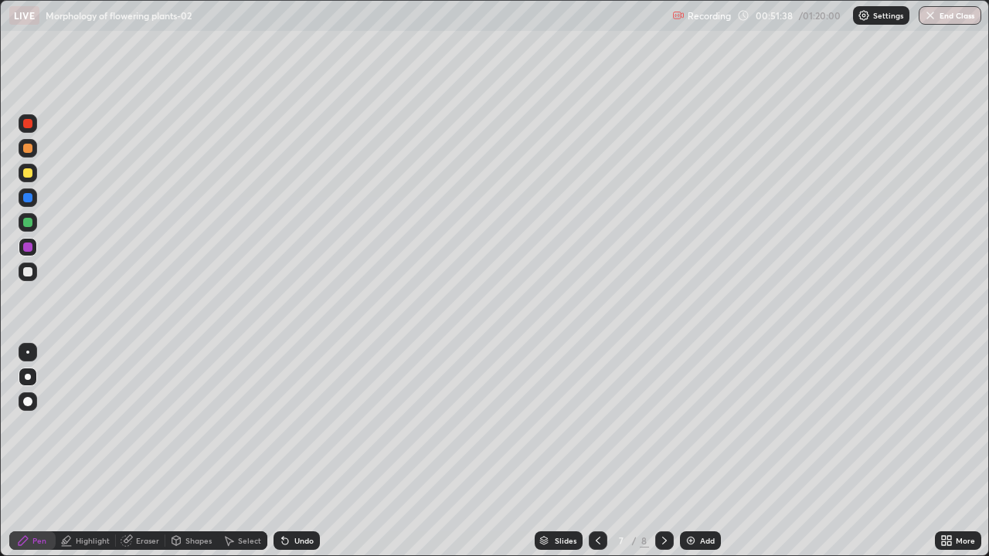
click at [597, 451] on div at bounding box center [598, 540] width 19 height 19
click at [671, 451] on div at bounding box center [664, 540] width 19 height 19
click at [662, 451] on icon at bounding box center [664, 541] width 5 height 8
click at [689, 451] on img at bounding box center [690, 541] width 12 height 12
click at [29, 222] on div at bounding box center [27, 222] width 9 height 9
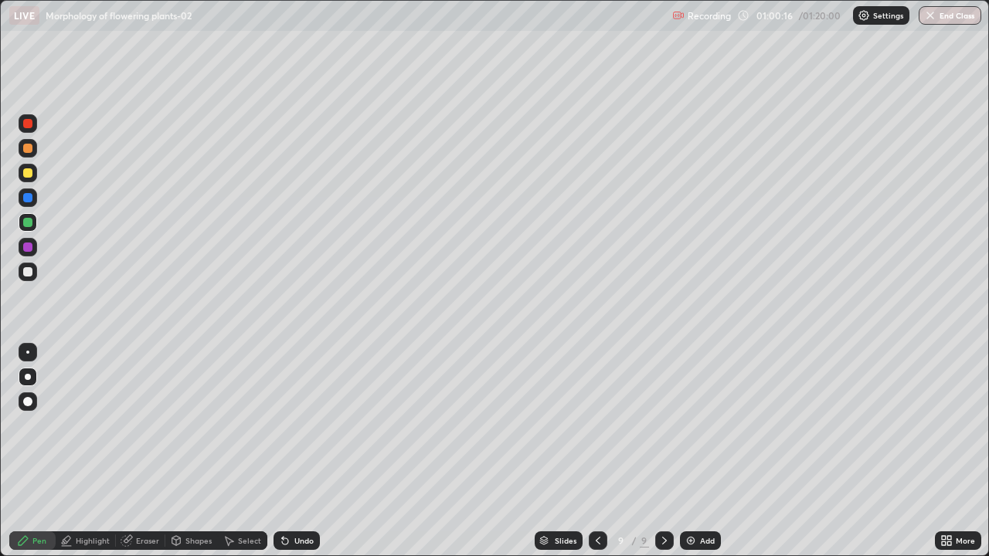
click at [28, 175] on div at bounding box center [27, 172] width 9 height 9
click at [25, 222] on div at bounding box center [27, 222] width 9 height 9
click at [36, 226] on div at bounding box center [28, 222] width 19 height 19
click at [33, 350] on div at bounding box center [28, 352] width 19 height 19
click at [32, 267] on div at bounding box center [28, 272] width 19 height 19
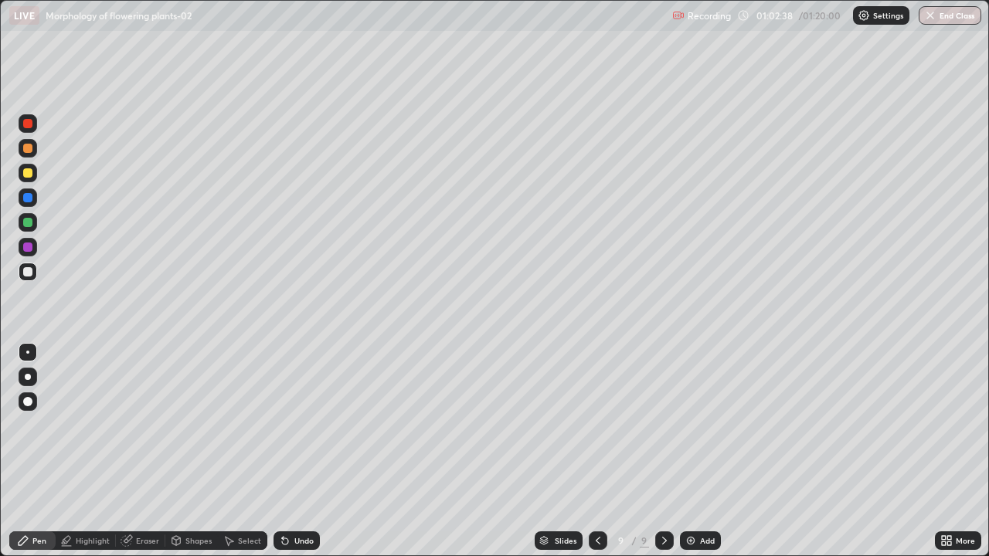
click at [28, 377] on div at bounding box center [28, 377] width 6 height 6
click at [28, 248] on div at bounding box center [27, 247] width 9 height 9
click at [31, 241] on div at bounding box center [28, 247] width 19 height 19
click at [32, 215] on div at bounding box center [28, 222] width 19 height 19
click at [691, 451] on img at bounding box center [690, 541] width 12 height 12
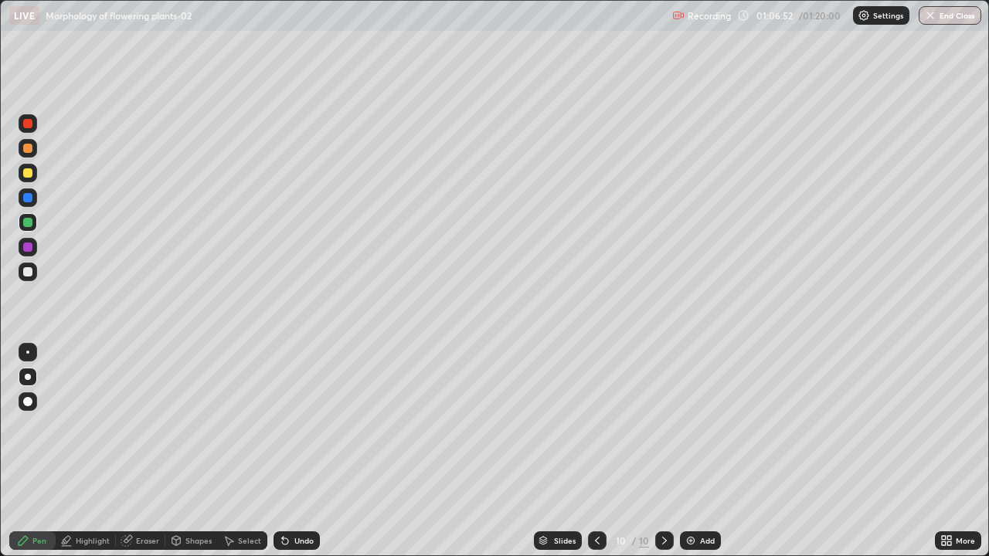
click at [30, 272] on div at bounding box center [27, 271] width 9 height 9
click at [28, 201] on div at bounding box center [27, 197] width 9 height 9
click at [21, 243] on div at bounding box center [28, 247] width 19 height 19
click at [29, 273] on div at bounding box center [27, 271] width 9 height 9
click at [23, 222] on div at bounding box center [27, 222] width 9 height 9
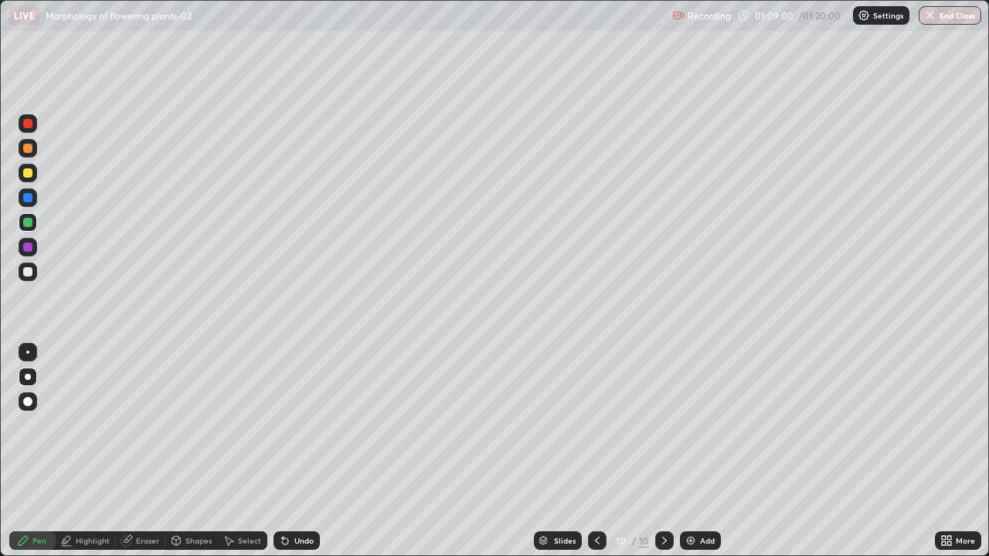
click at [28, 272] on div at bounding box center [27, 271] width 9 height 9
click at [303, 451] on div "Undo" at bounding box center [303, 541] width 19 height 8
click at [25, 245] on div at bounding box center [27, 247] width 9 height 9
click at [317, 451] on div "Undo" at bounding box center [296, 540] width 46 height 19
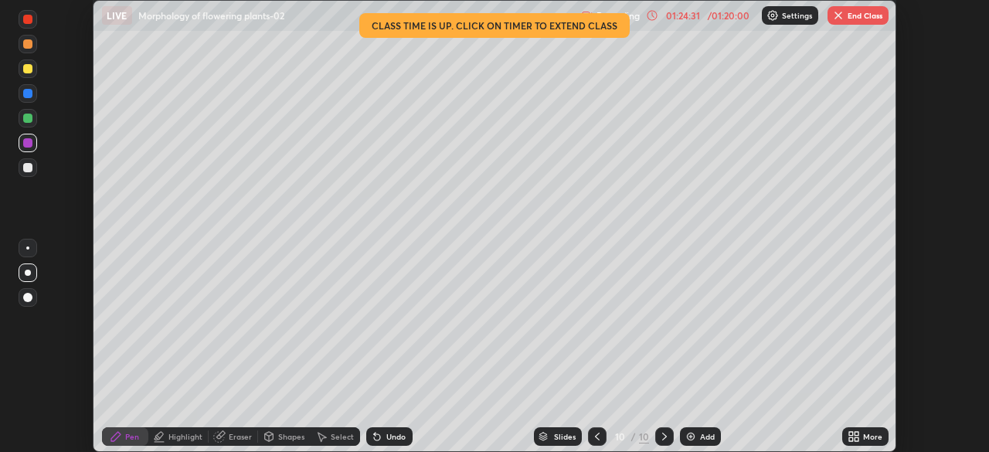
scroll to position [76790, 76254]
